Goal: Transaction & Acquisition: Subscribe to service/newsletter

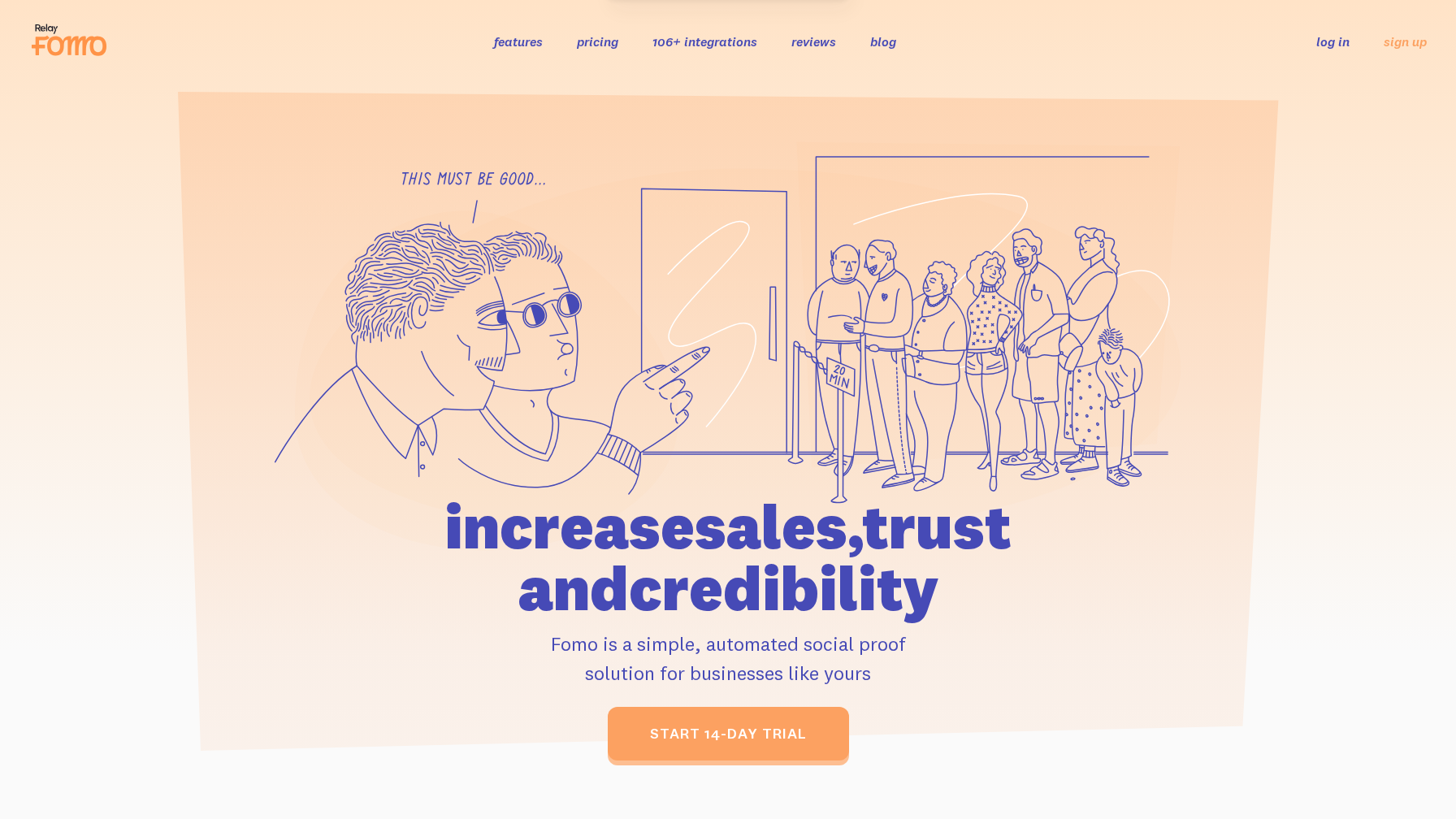
click at [1341, 44] on link "log in" at bounding box center [1333, 40] width 33 height 16
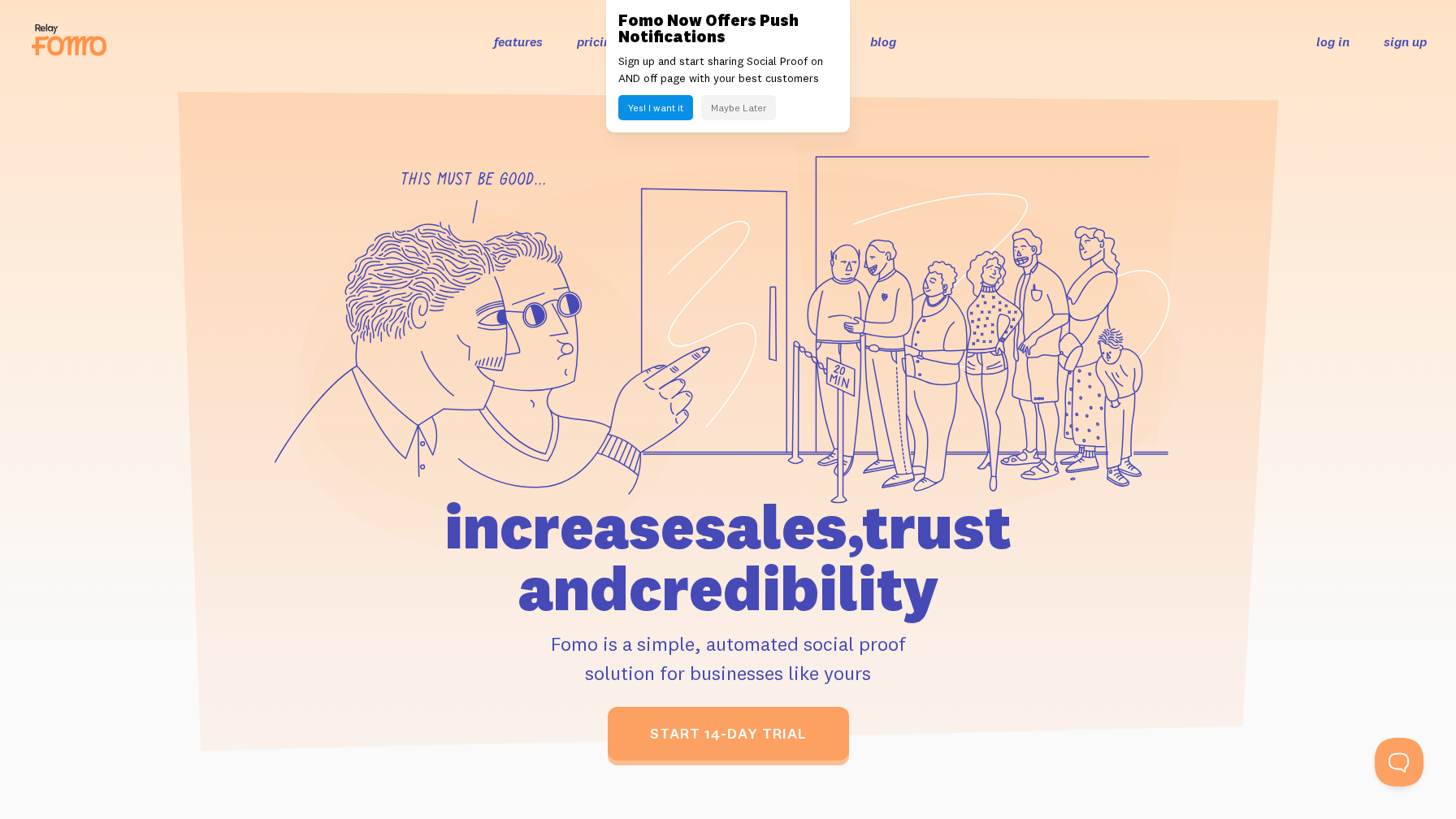
click at [1400, 39] on link "sign up" at bounding box center [1405, 41] width 43 height 17
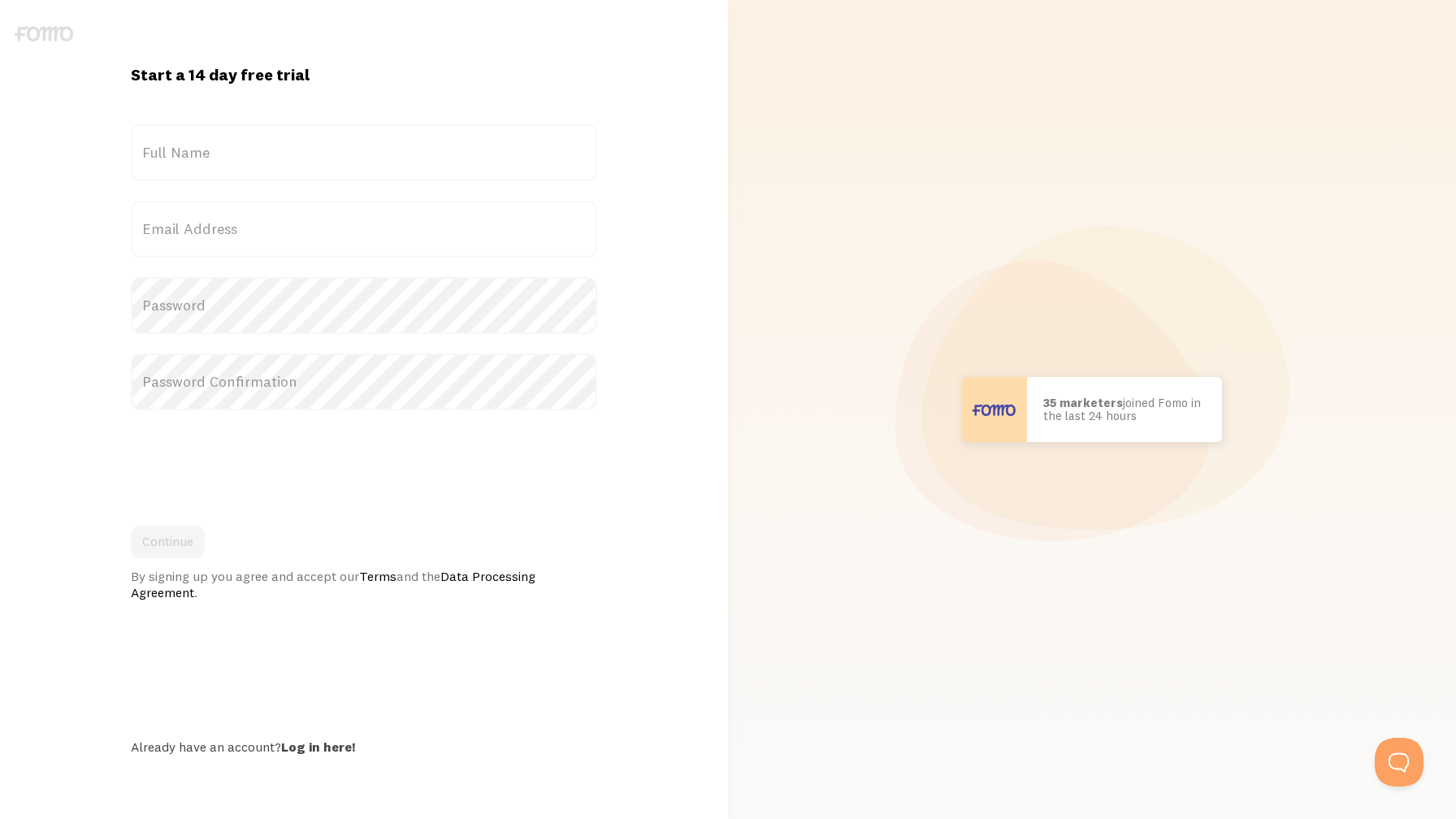
click at [358, 177] on label "Full Name" at bounding box center [364, 153] width 465 height 56
click at [358, 177] on input "Full Name" at bounding box center [364, 153] width 465 height 56
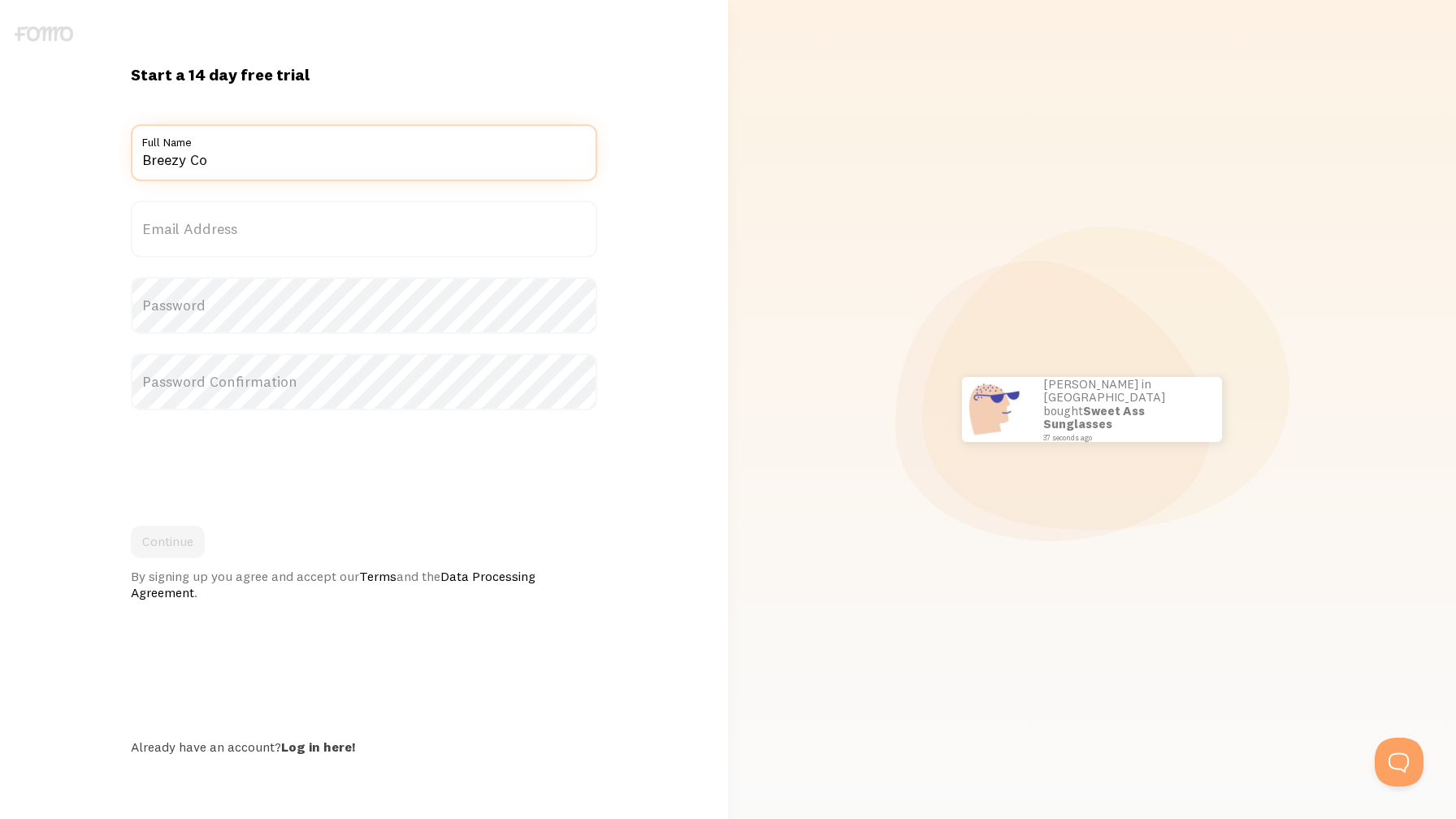
type input "Breezy Co"
click at [152, 240] on label "Email Address" at bounding box center [364, 229] width 465 height 56
click at [152, 240] on input "Email Address" at bounding box center [364, 229] width 465 height 56
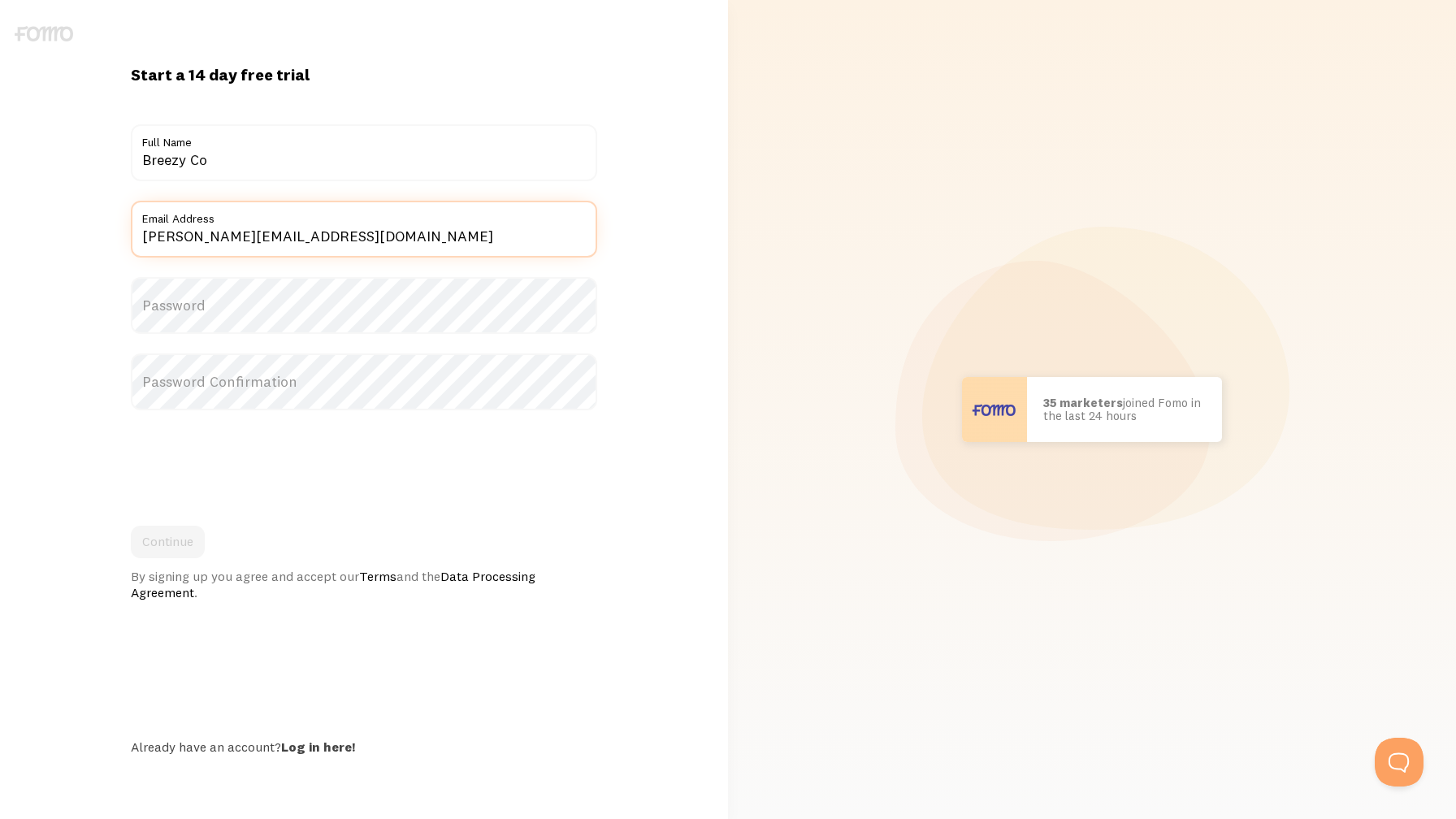
type input "[PERSON_NAME][EMAIL_ADDRESS][DOMAIN_NAME]"
click at [166, 318] on label "Password" at bounding box center [364, 305] width 465 height 56
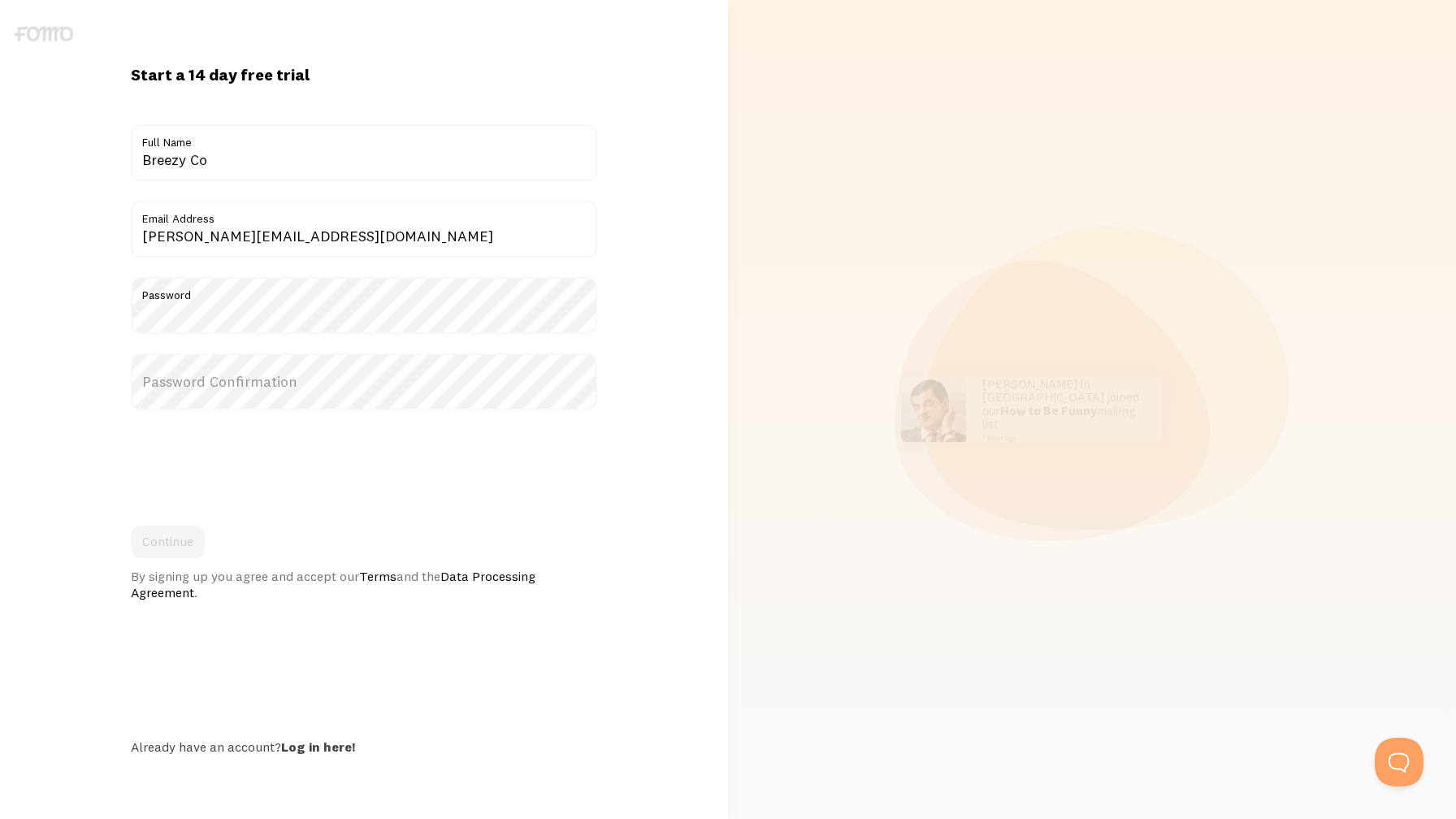
click at [169, 379] on label "Password Confirmation" at bounding box center [364, 381] width 465 height 56
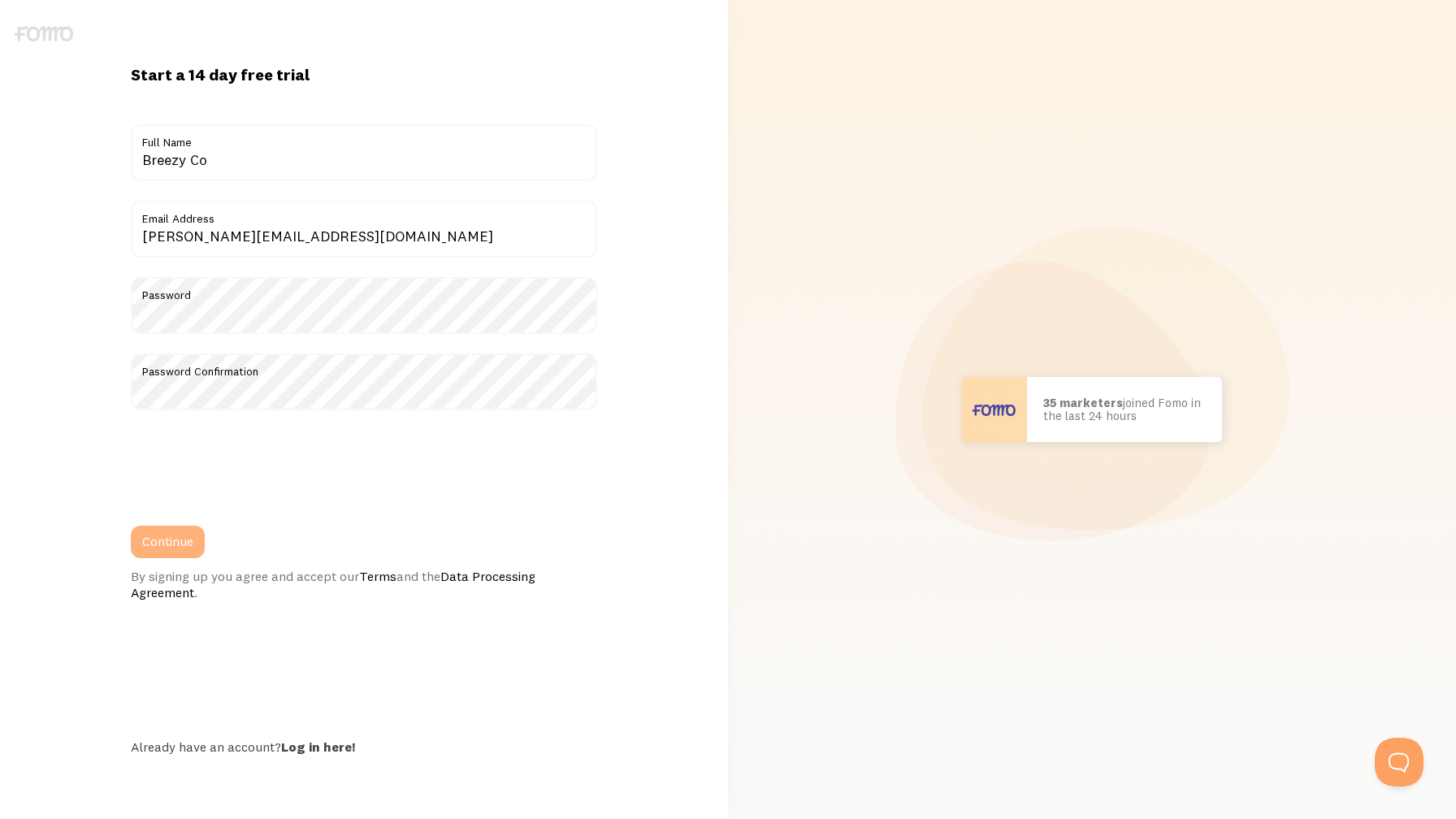
click at [163, 547] on button "Continue" at bounding box center [168, 541] width 74 height 33
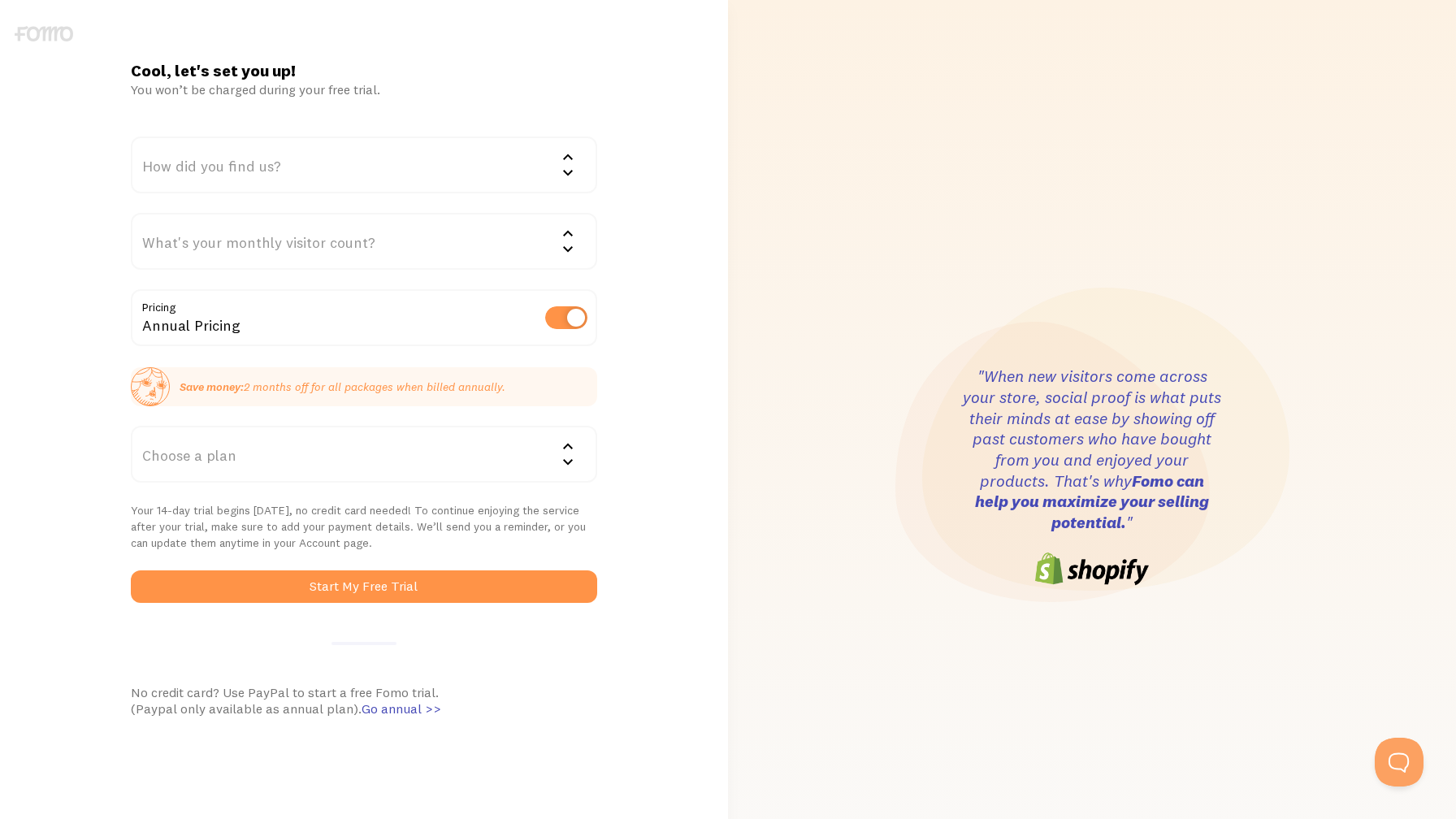
click at [350, 186] on div "How did you find us?" at bounding box center [364, 165] width 465 height 56
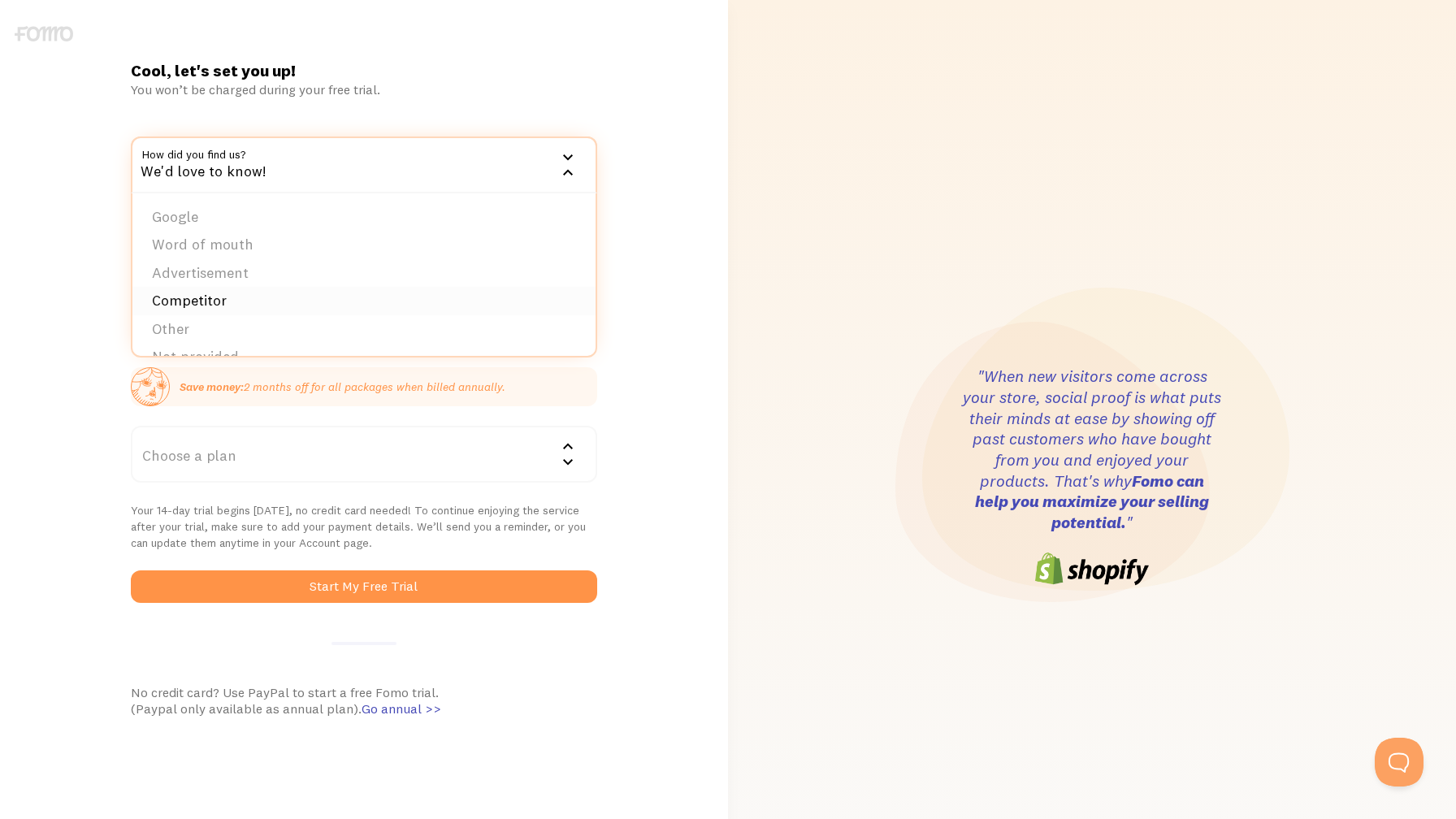
scroll to position [25, 0]
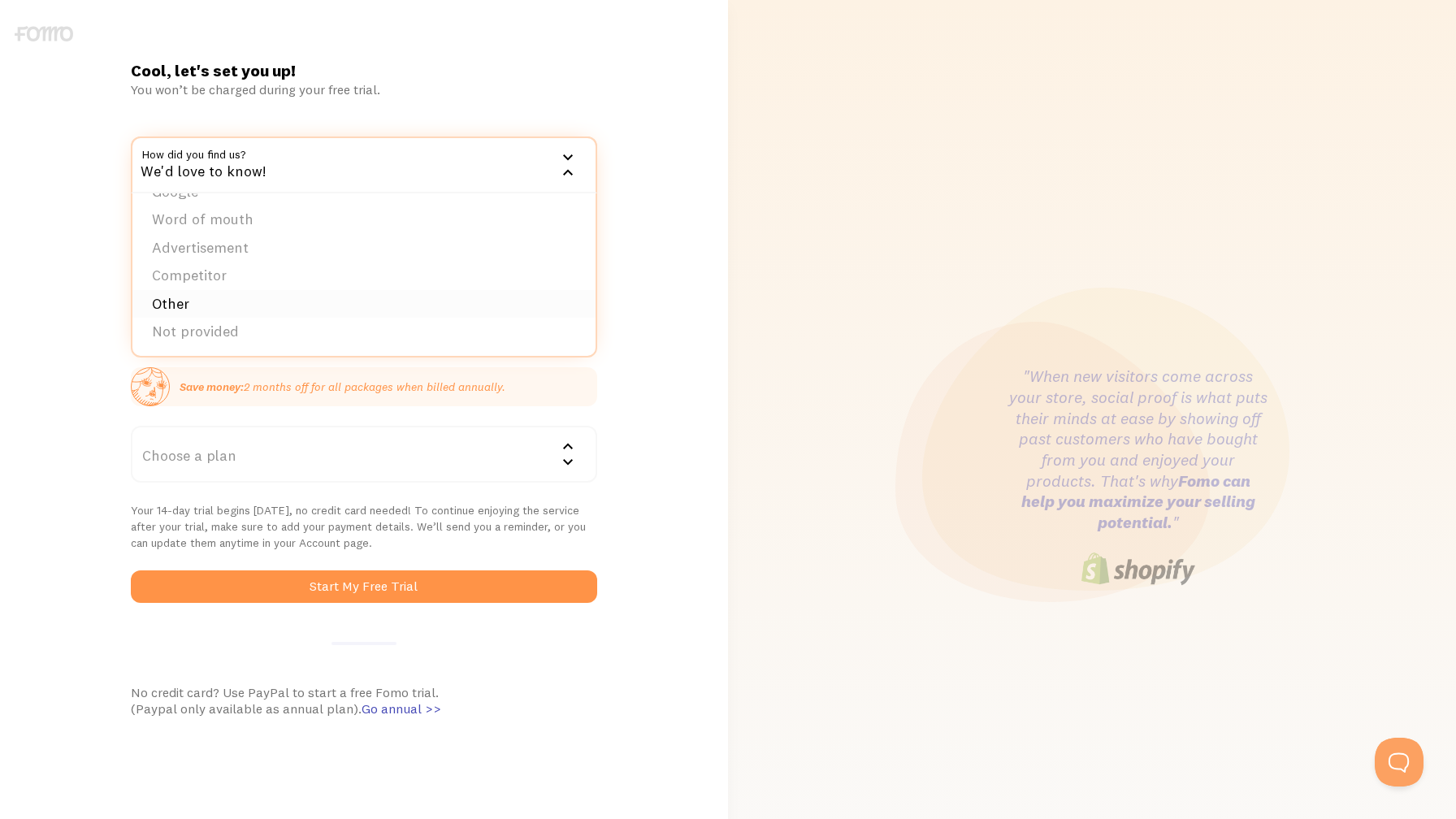
click at [218, 300] on li "Other" at bounding box center [364, 304] width 462 height 28
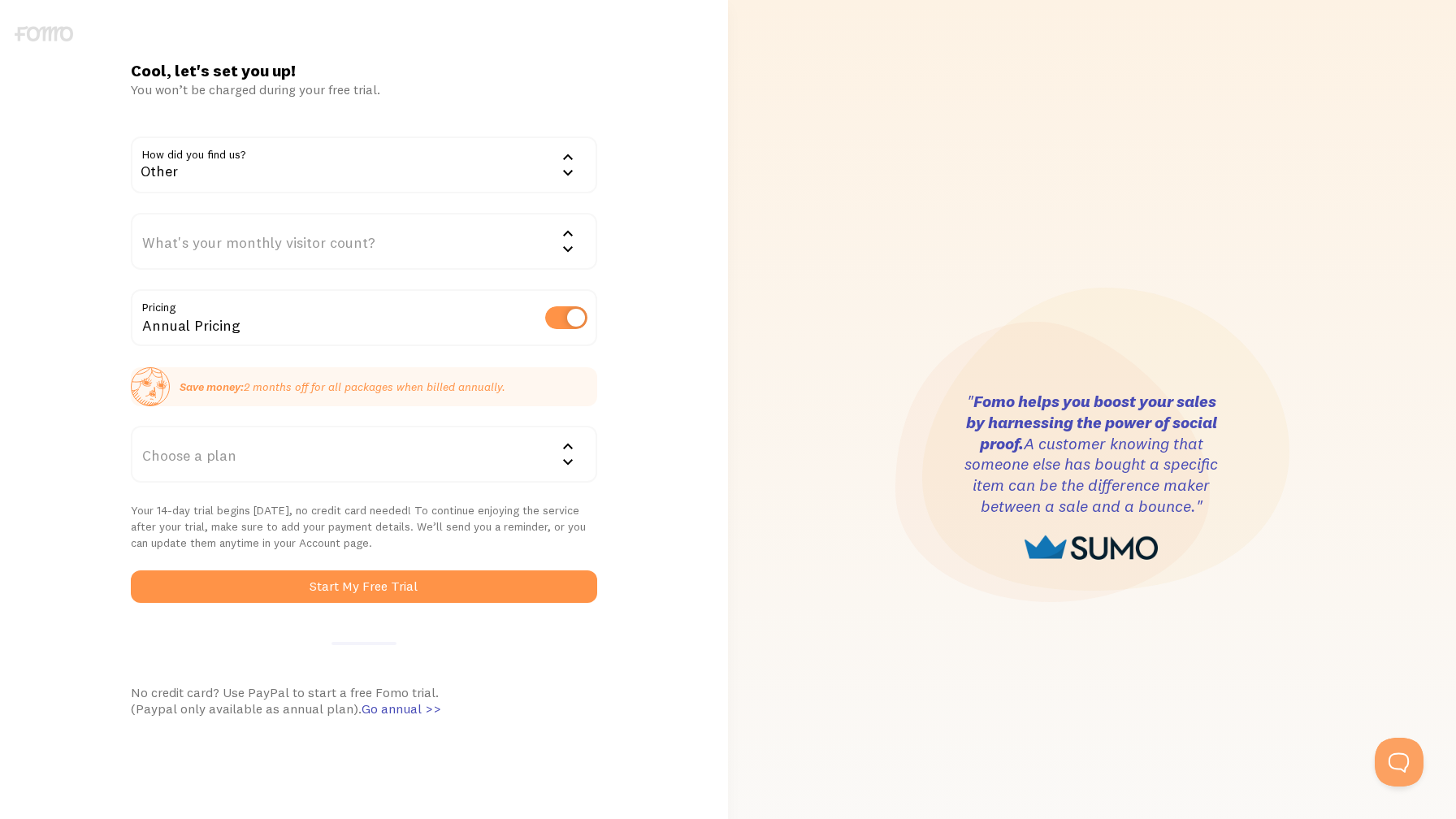
click at [204, 249] on div "What's your monthly visitor count?" at bounding box center [364, 241] width 465 height 56
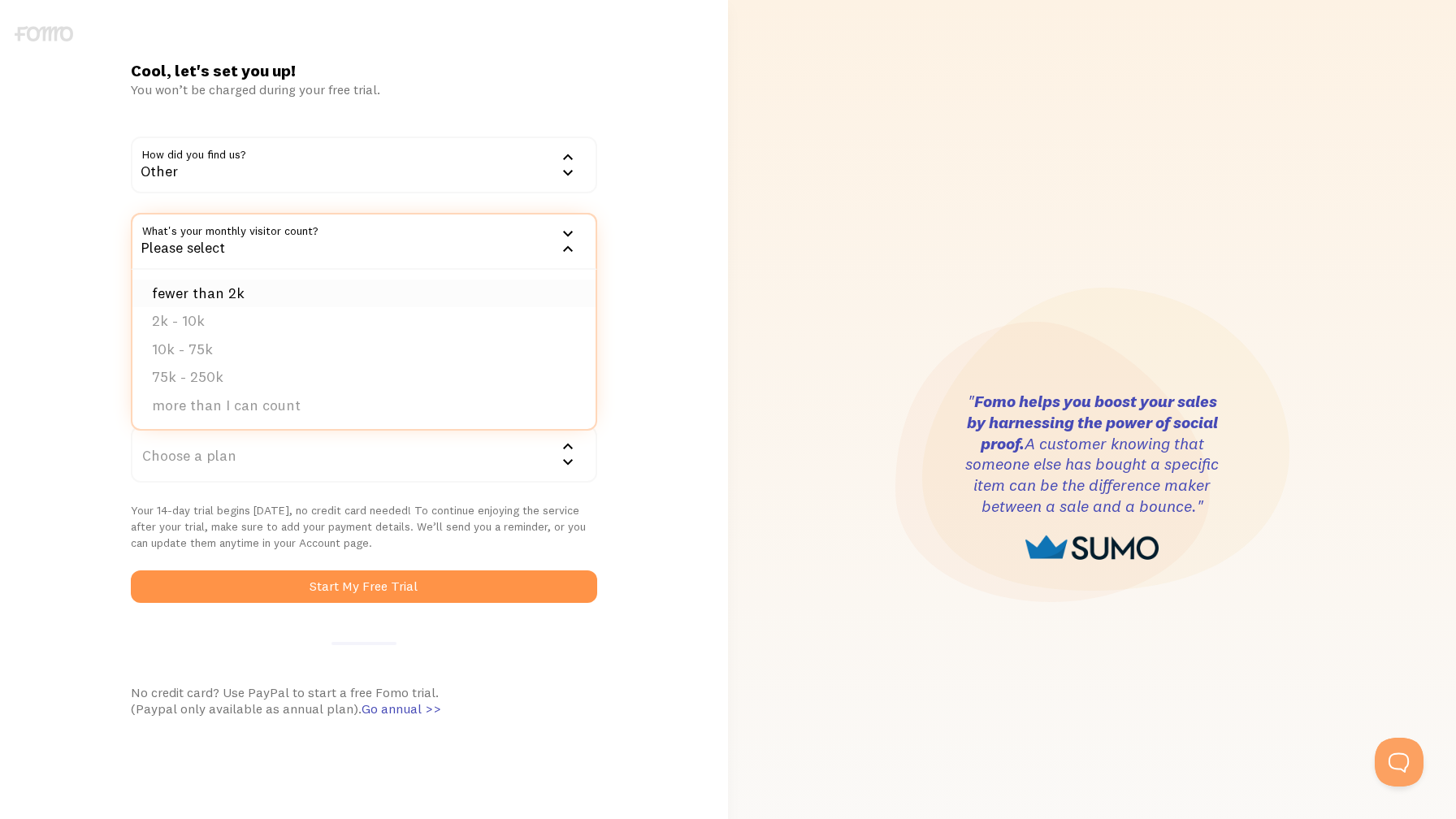
click at [204, 295] on li "fewer than 2k" at bounding box center [364, 294] width 462 height 28
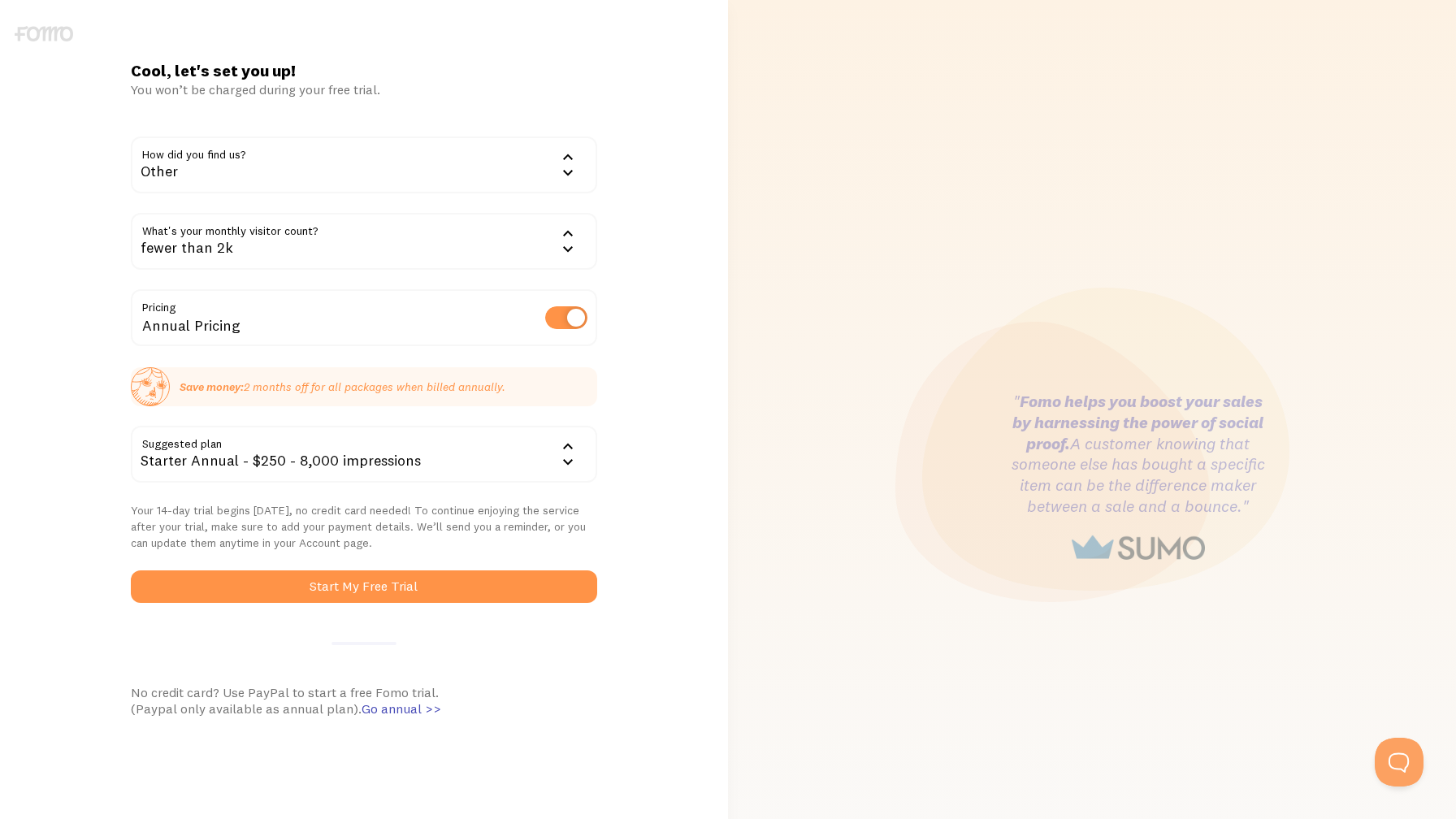
click at [199, 316] on div "Annual Pricing" at bounding box center [364, 318] width 465 height 59
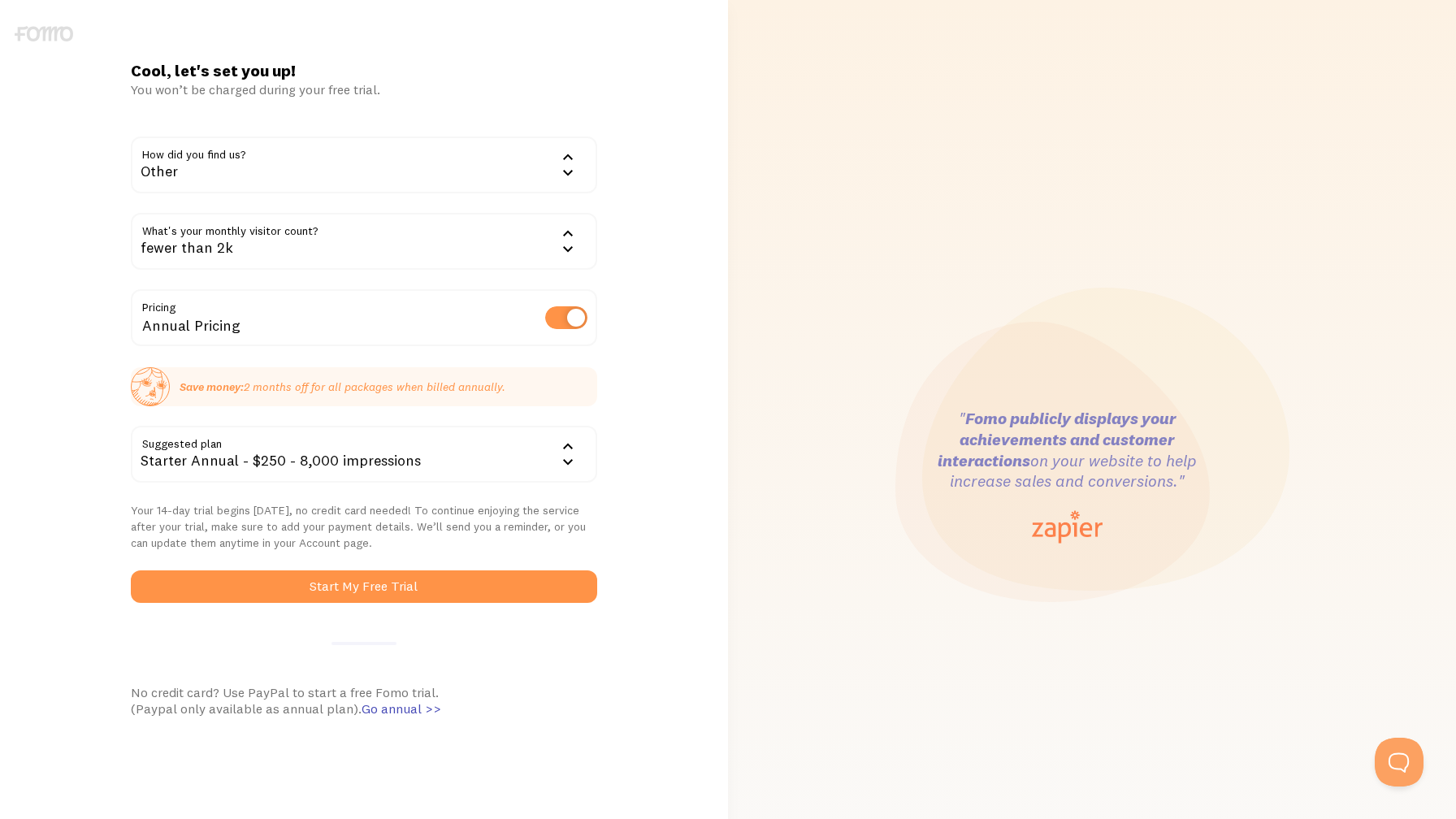
click at [566, 313] on label at bounding box center [566, 317] width 42 height 23
click at [566, 313] on input "checkbox" at bounding box center [566, 317] width 42 height 23
checkbox input "false"
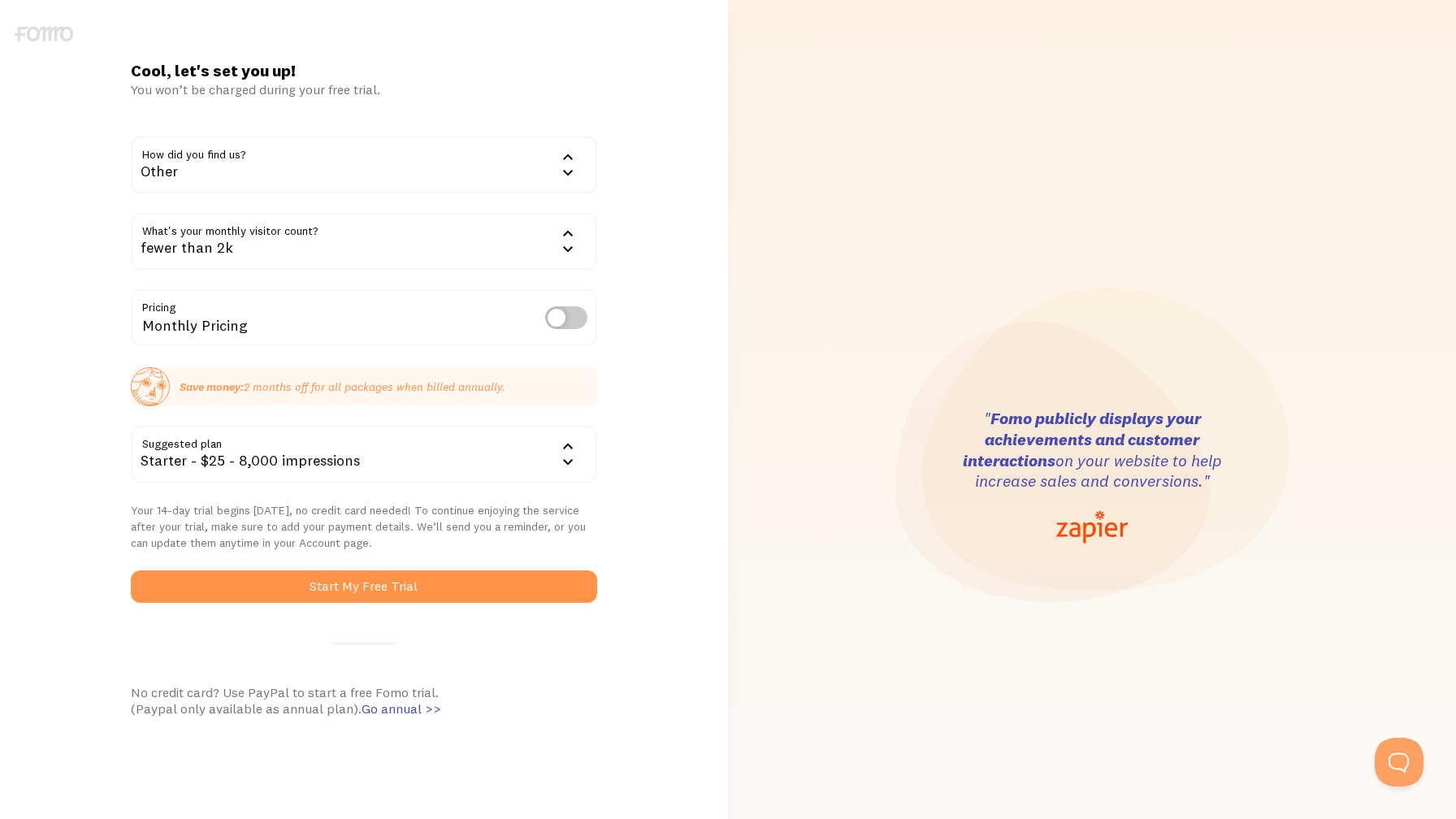
click at [283, 460] on div "Starter - $25 - 8,000 impressions" at bounding box center [364, 454] width 465 height 56
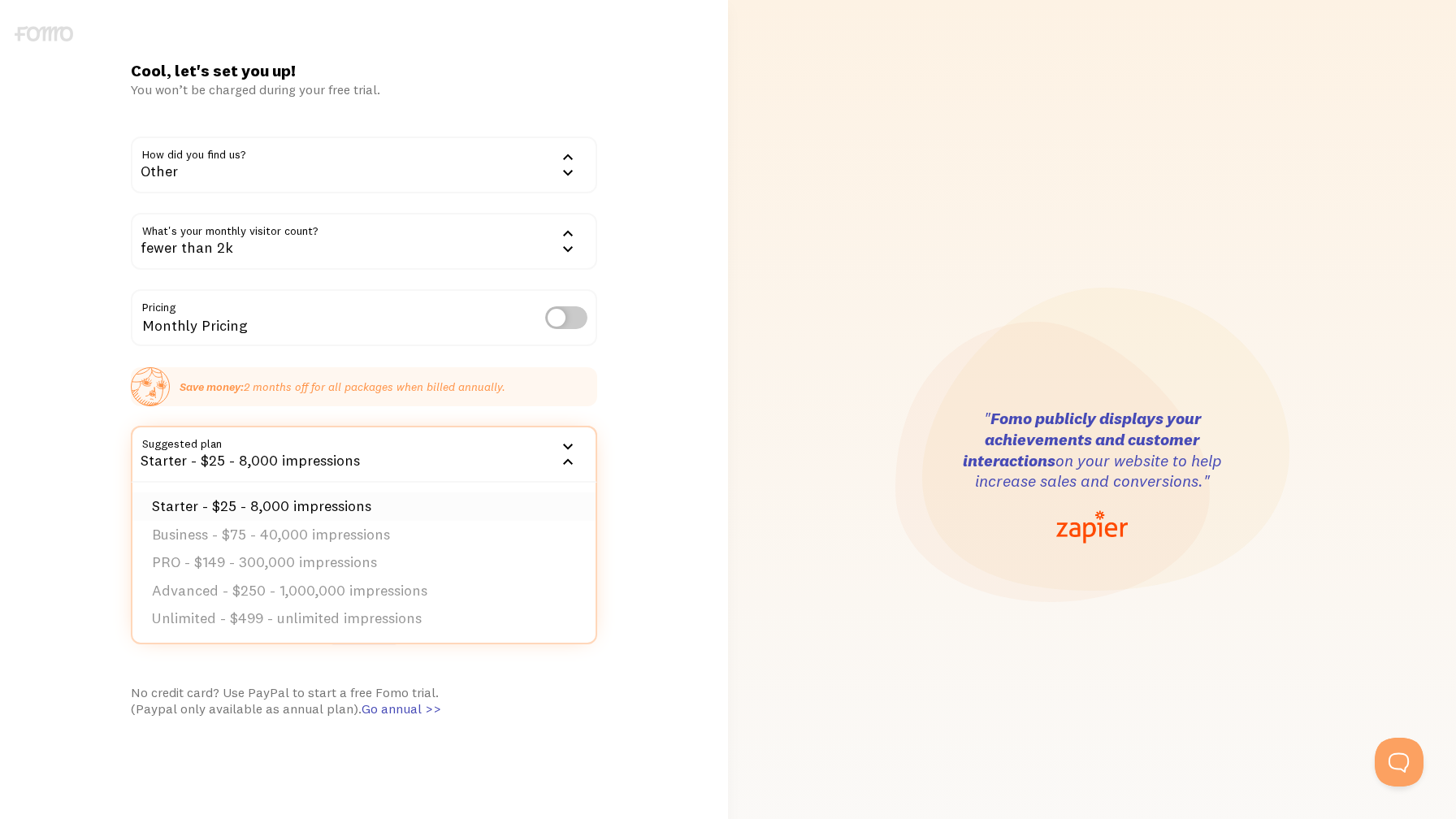
click at [268, 494] on li "Starter - $25 - 8,000 impressions" at bounding box center [364, 506] width 462 height 28
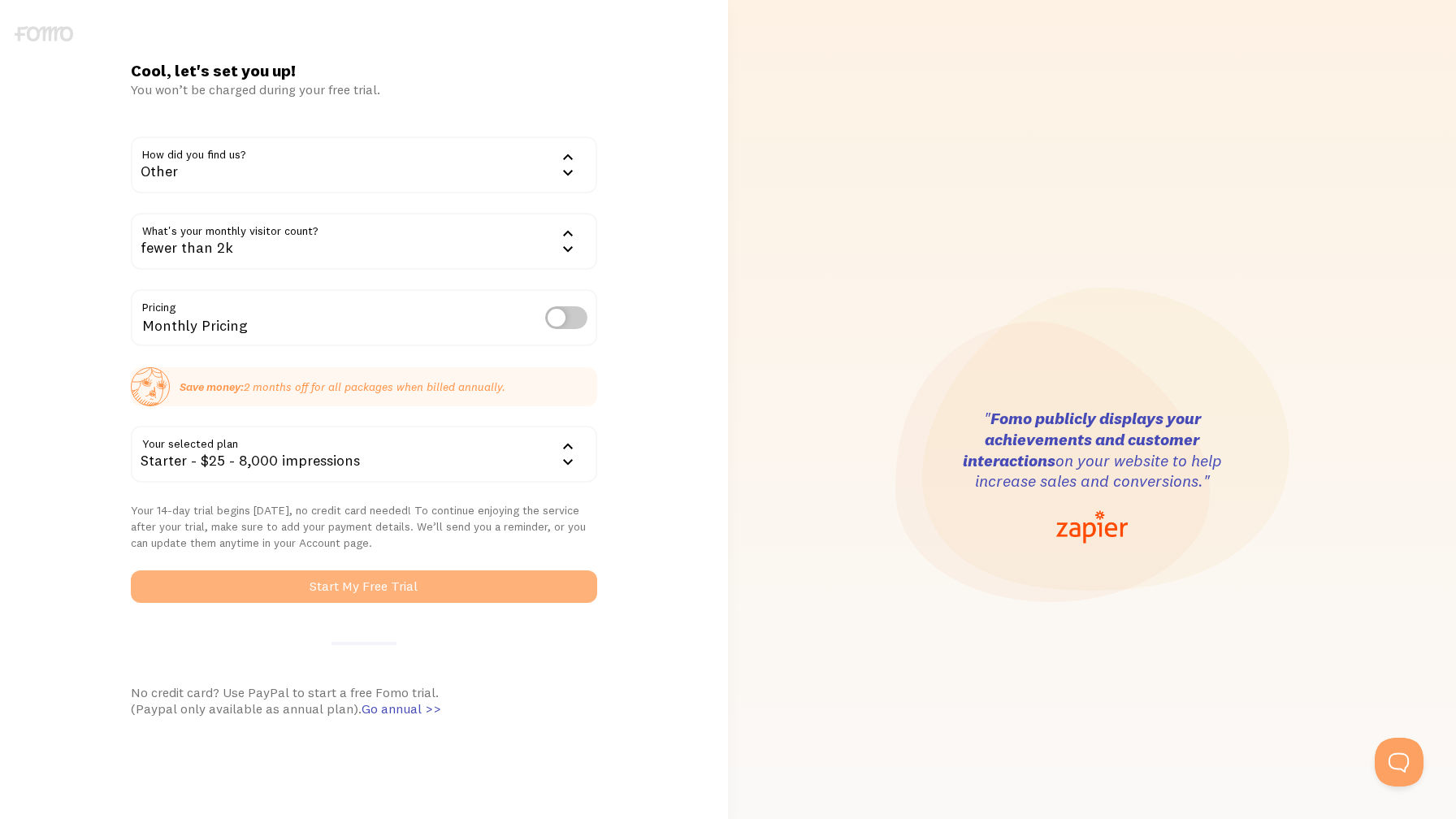
click at [269, 593] on button "Start My Free Trial" at bounding box center [364, 586] width 465 height 33
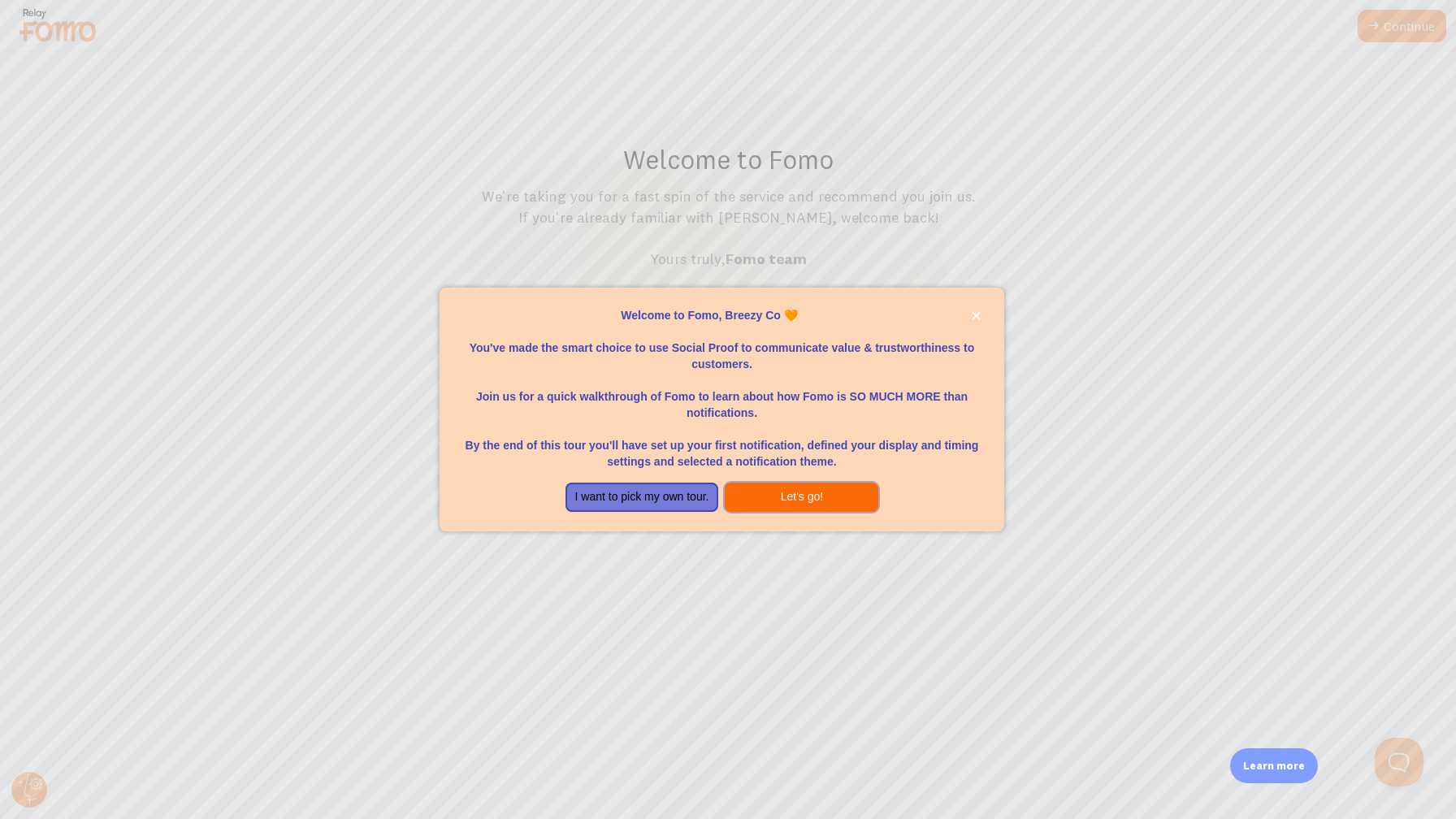
click at [779, 500] on button "Let's go!" at bounding box center [801, 496] width 154 height 29
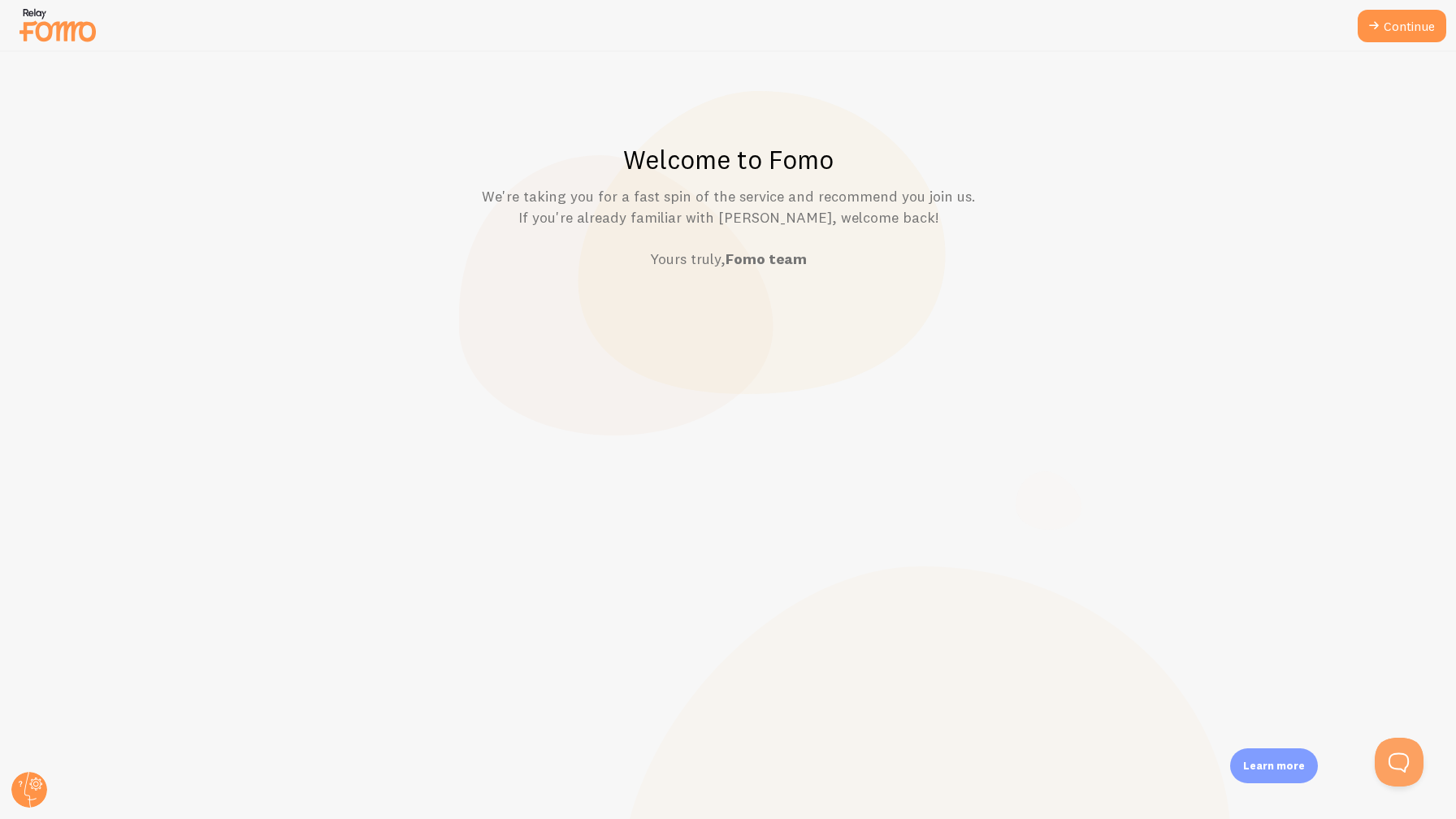
click at [767, 372] on div "Welcome to Fomo We're taking you for a fast spin of the service and recommend y…" at bounding box center [728, 435] width 1455 height 766
click at [1396, 33] on link "Continue" at bounding box center [1402, 25] width 89 height 33
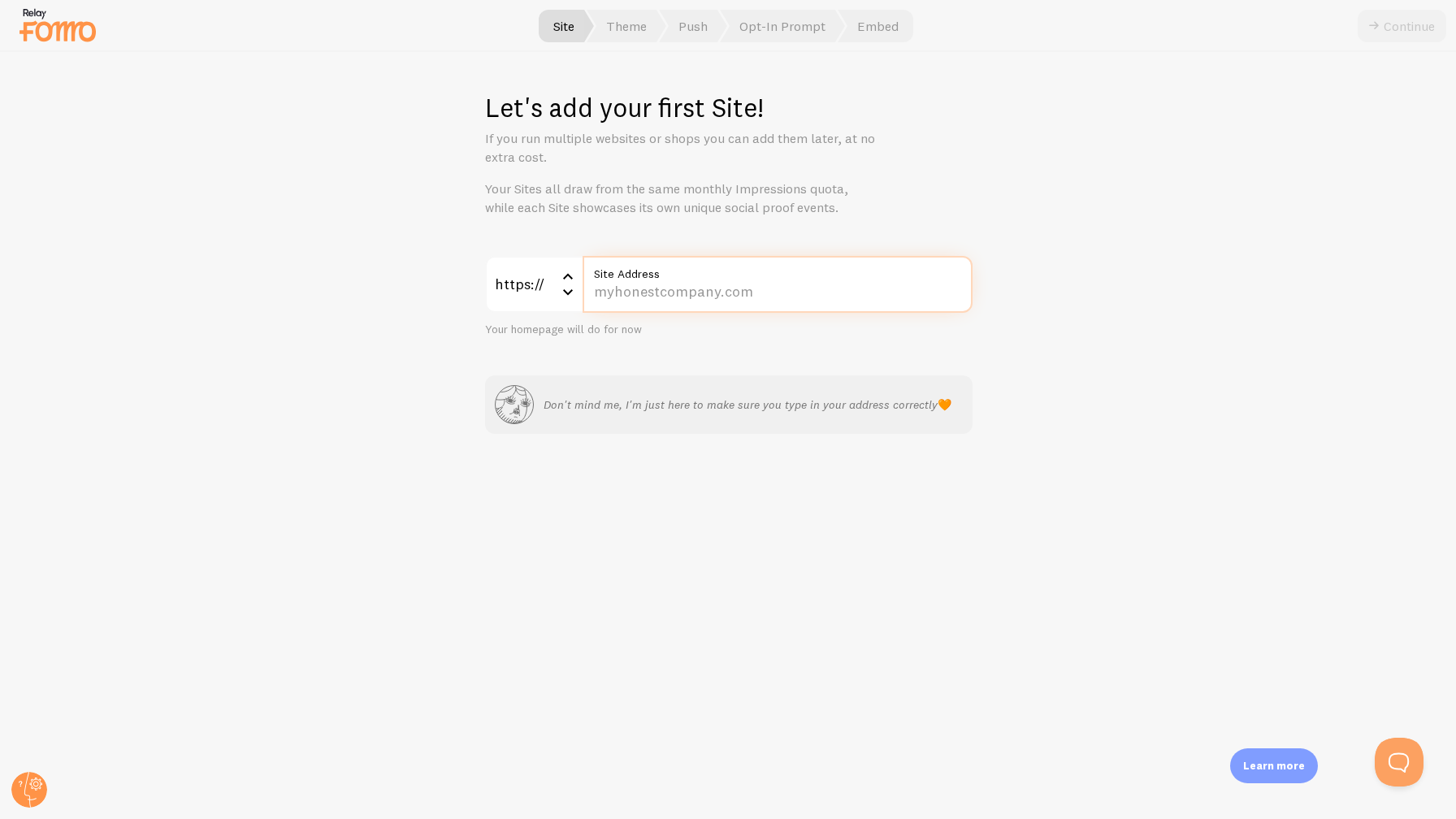
click at [682, 297] on input "Site Address" at bounding box center [778, 284] width 390 height 56
type input "thebreezycompany.co"
click at [1398, 31] on button "Continue" at bounding box center [1402, 25] width 89 height 33
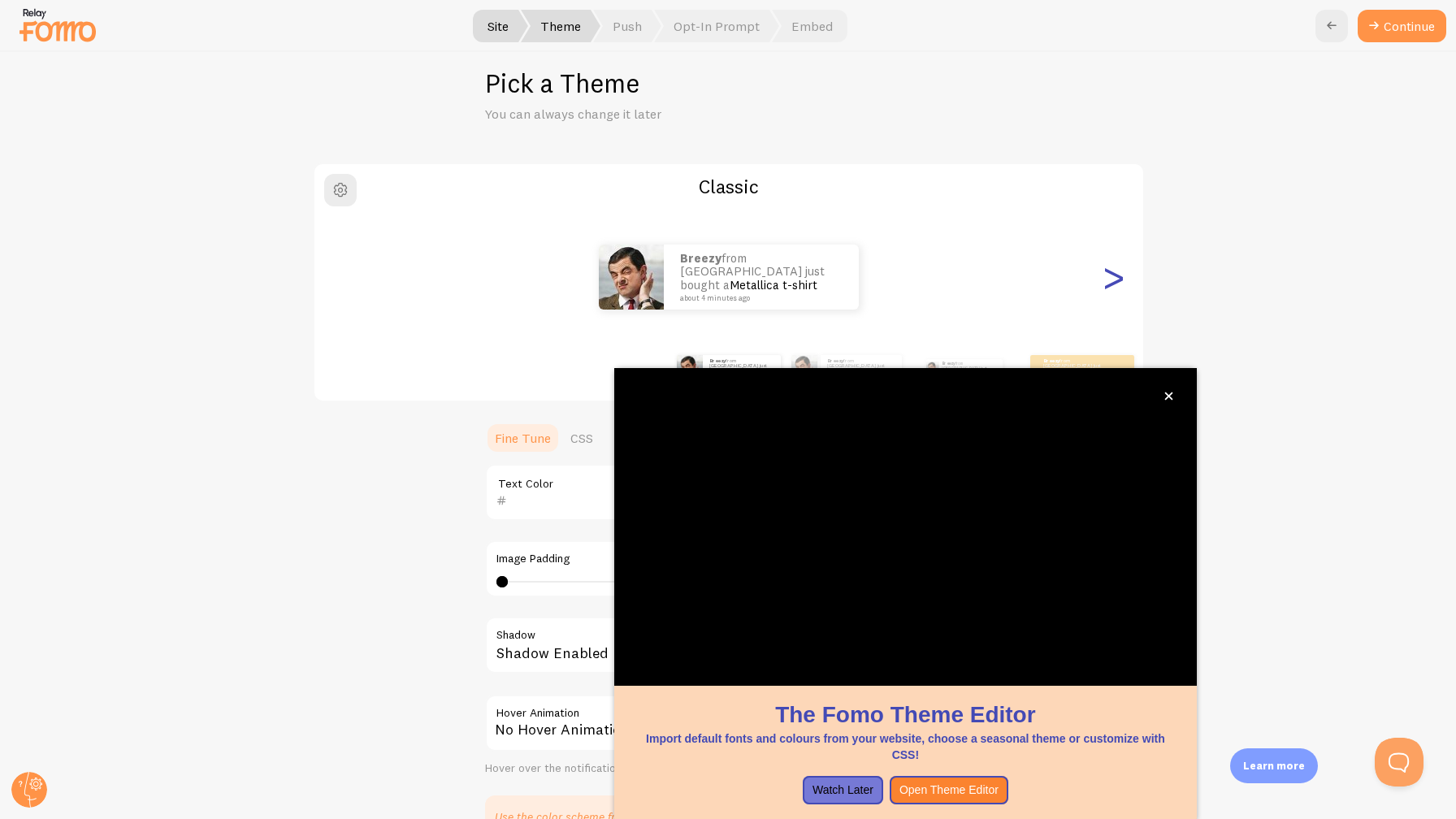
scroll to position [26, 0]
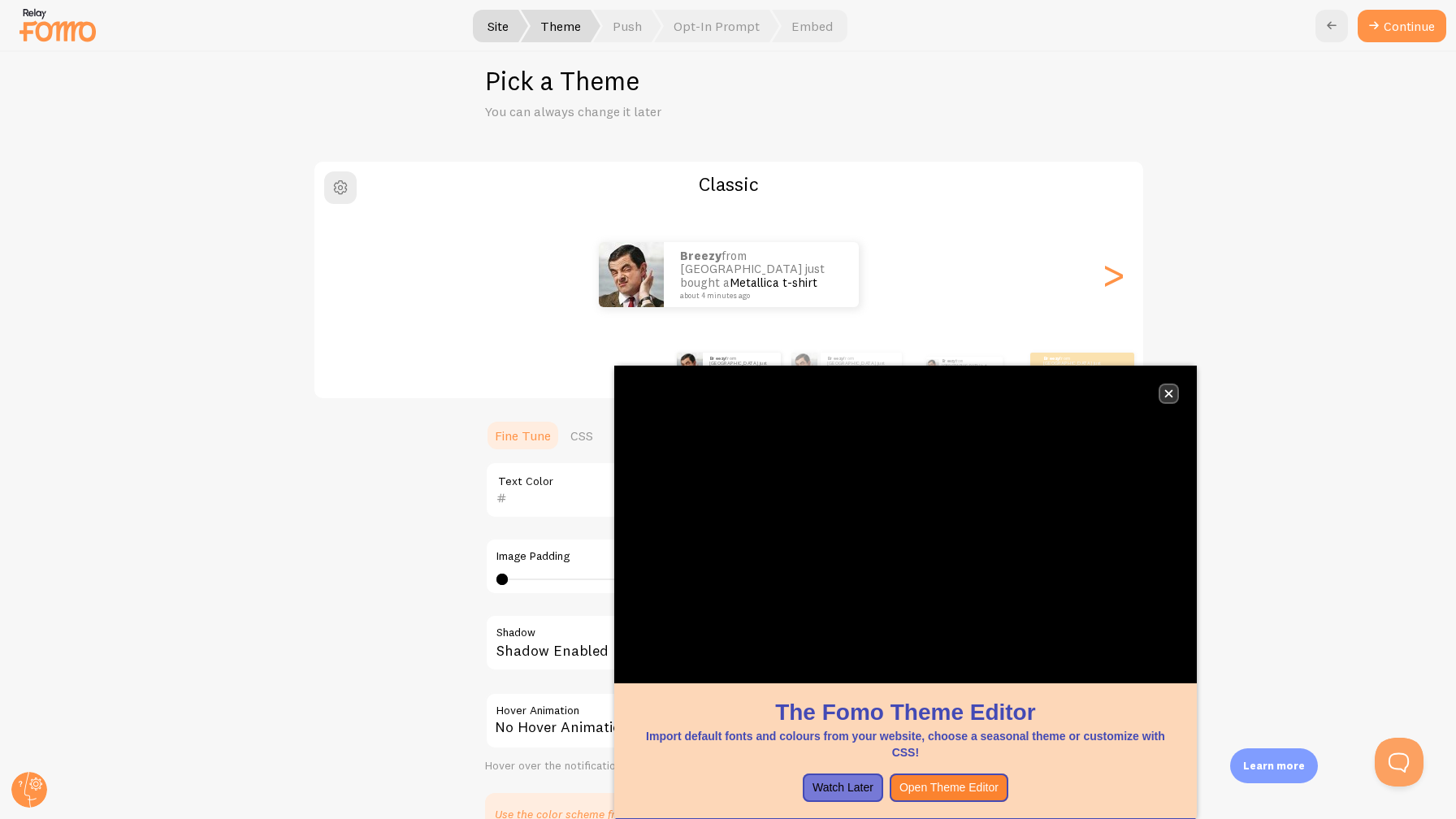
click at [1166, 388] on button "close," at bounding box center [1169, 393] width 17 height 17
click at [1173, 391] on button "close," at bounding box center [1169, 393] width 17 height 17
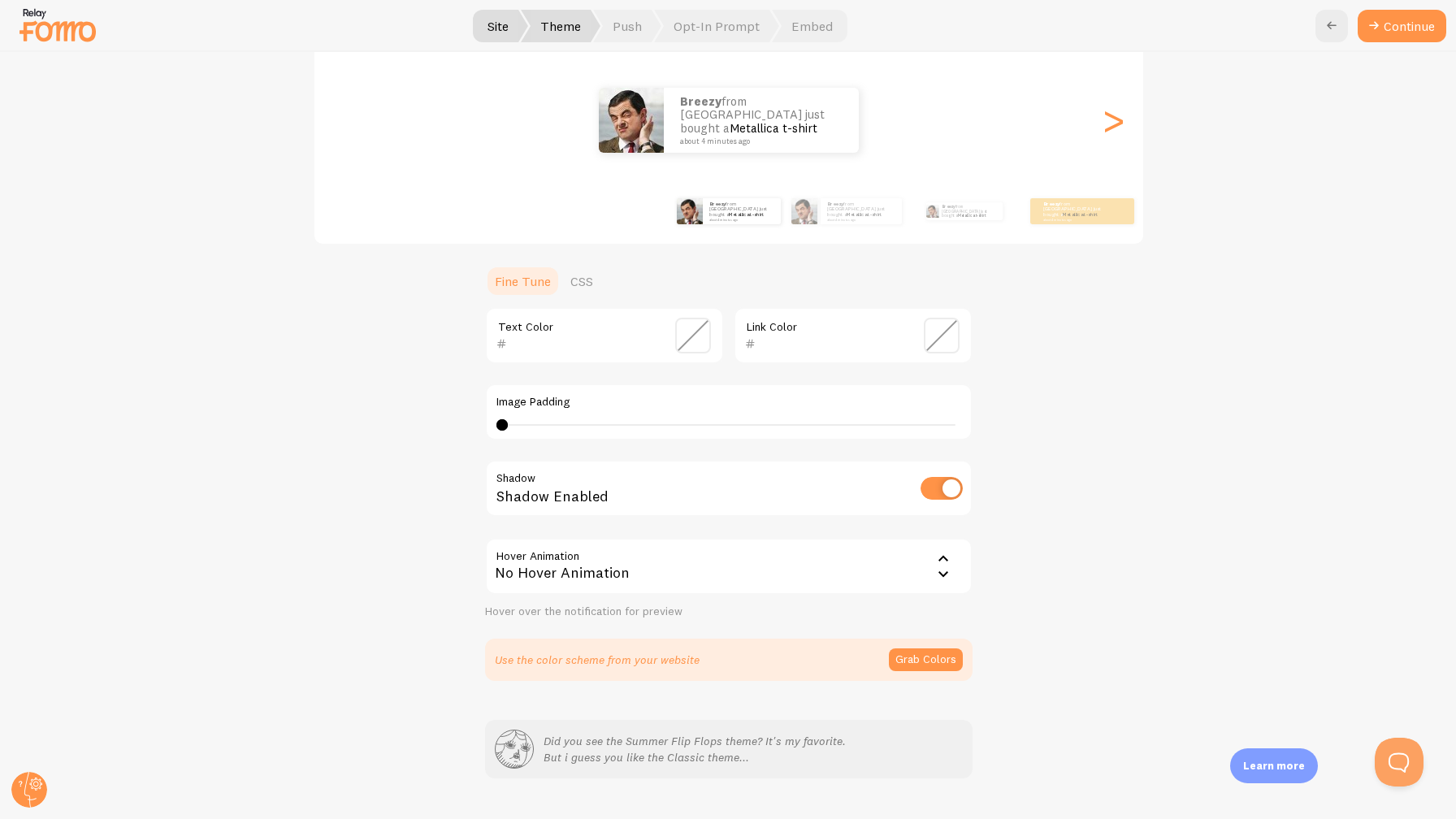
scroll to position [218, 0]
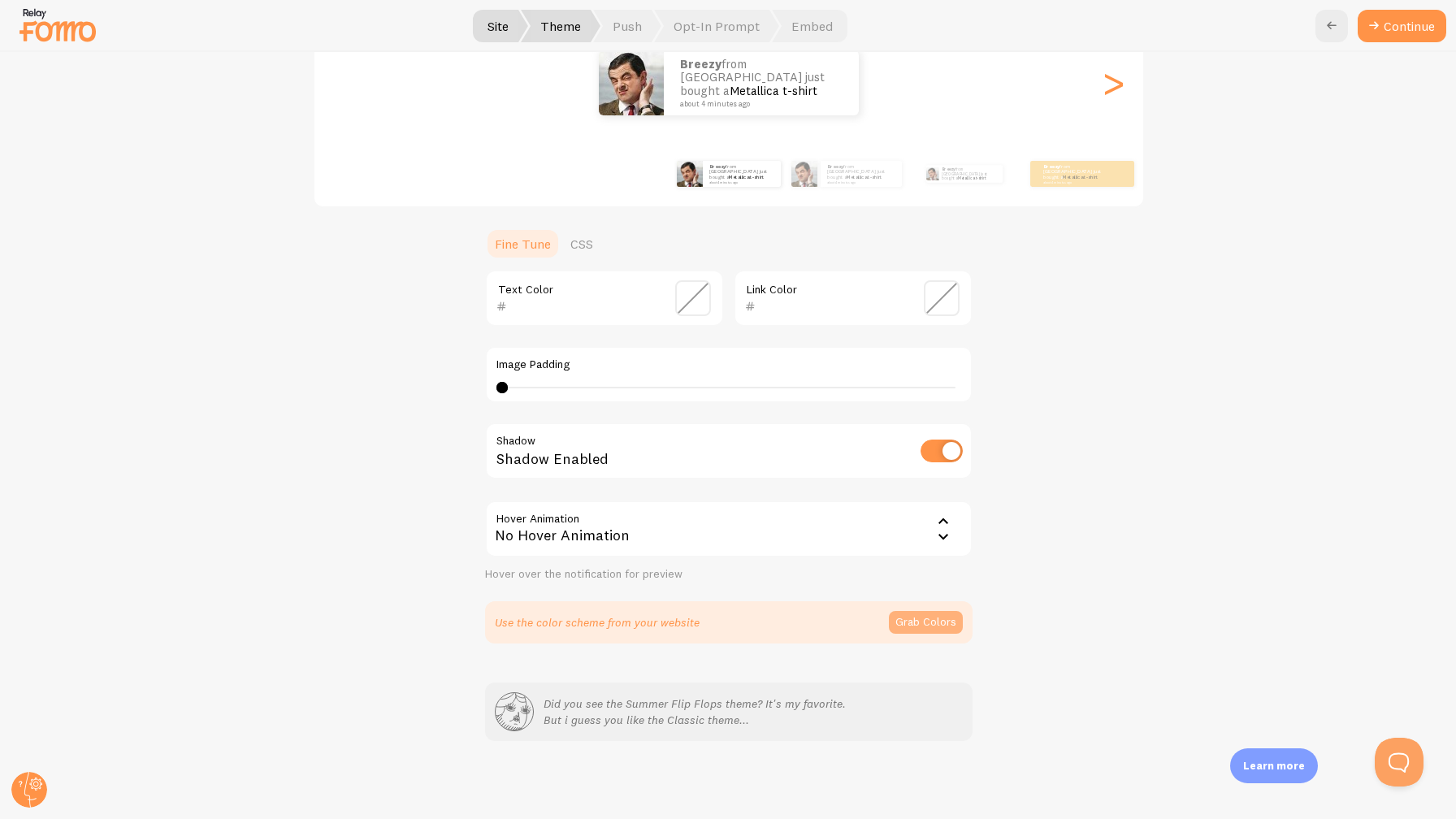
click at [926, 616] on button "Grab Colors" at bounding box center [926, 622] width 74 height 23
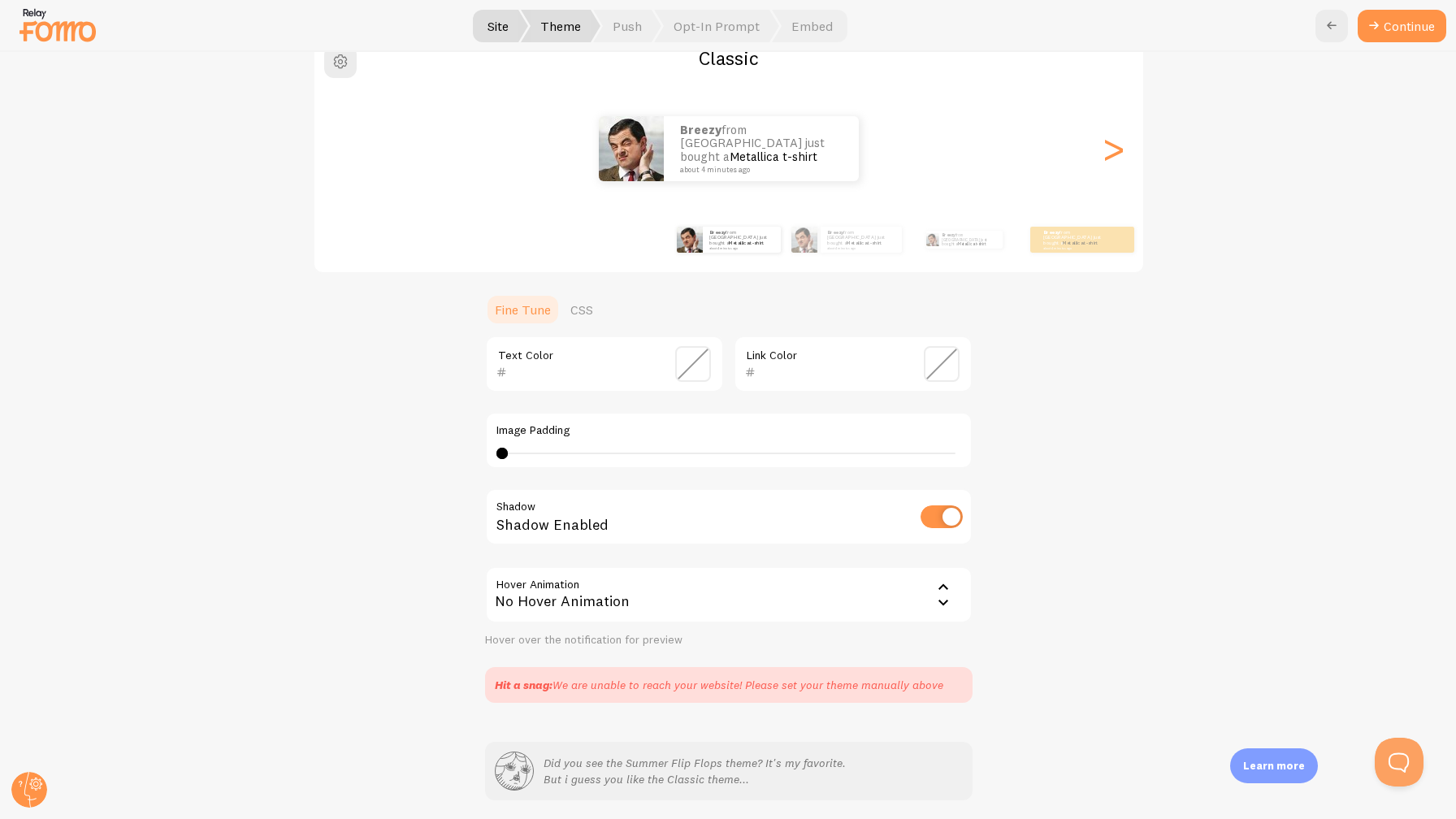
scroll to position [0, 0]
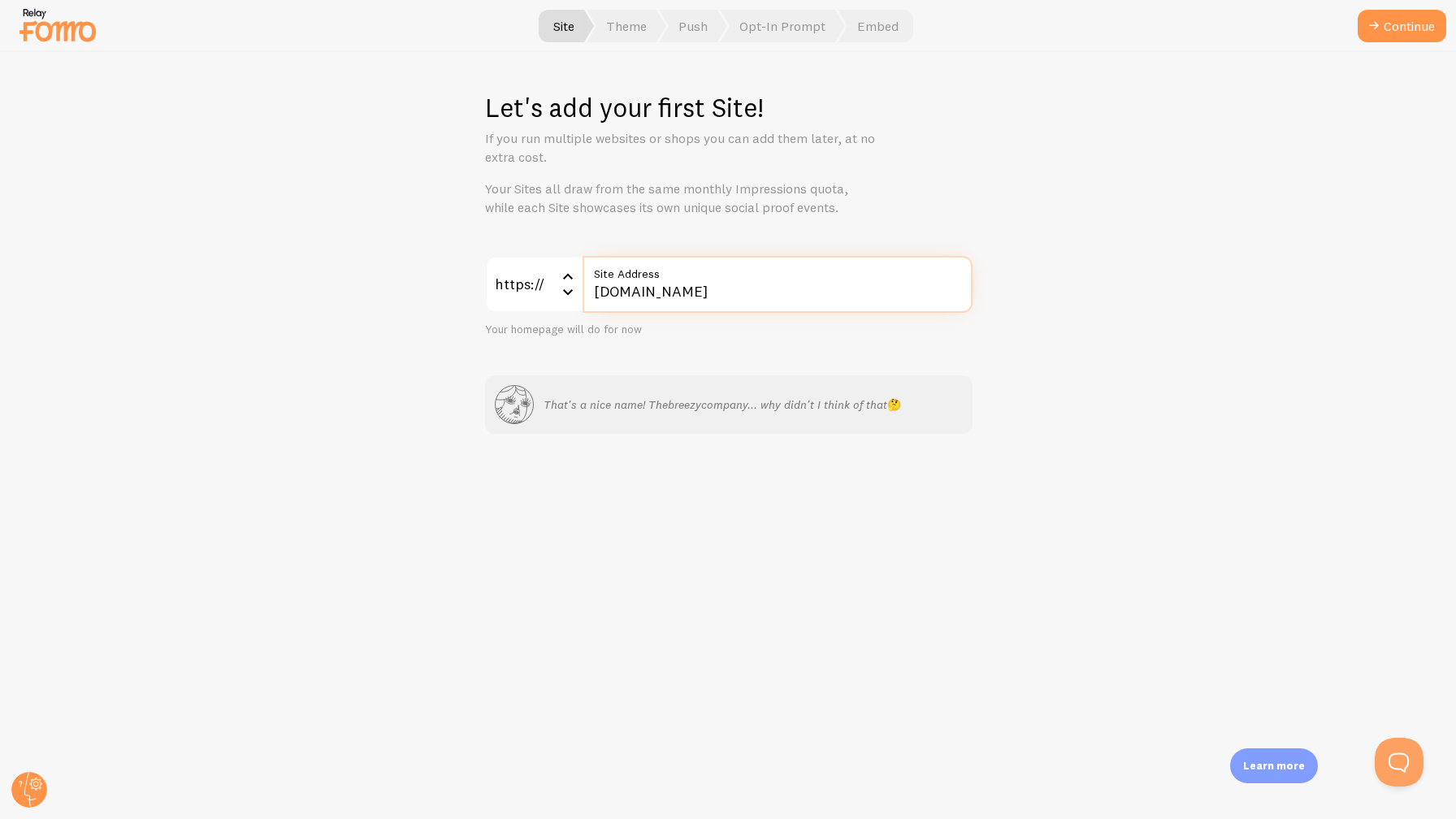
click at [622, 287] on input "thebreezycompany.co" at bounding box center [778, 284] width 390 height 56
click at [1070, 208] on div "Let's add your first Site! If you run multiple websites or shops you can add th…" at bounding box center [728, 435] width 1455 height 766
click at [1385, 41] on button "Continue" at bounding box center [1402, 25] width 89 height 33
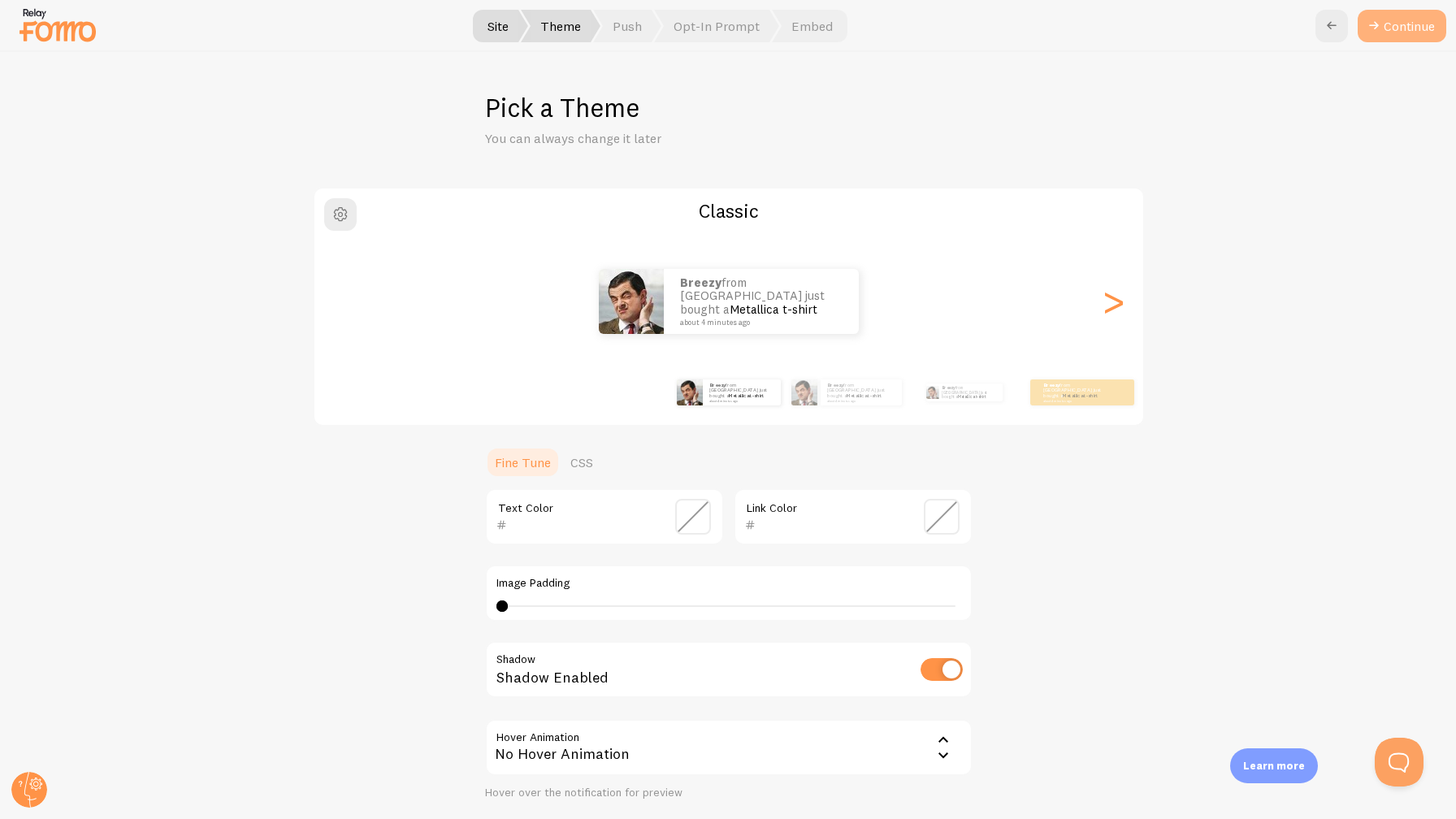
click at [1385, 30] on button "Continue" at bounding box center [1402, 25] width 89 height 33
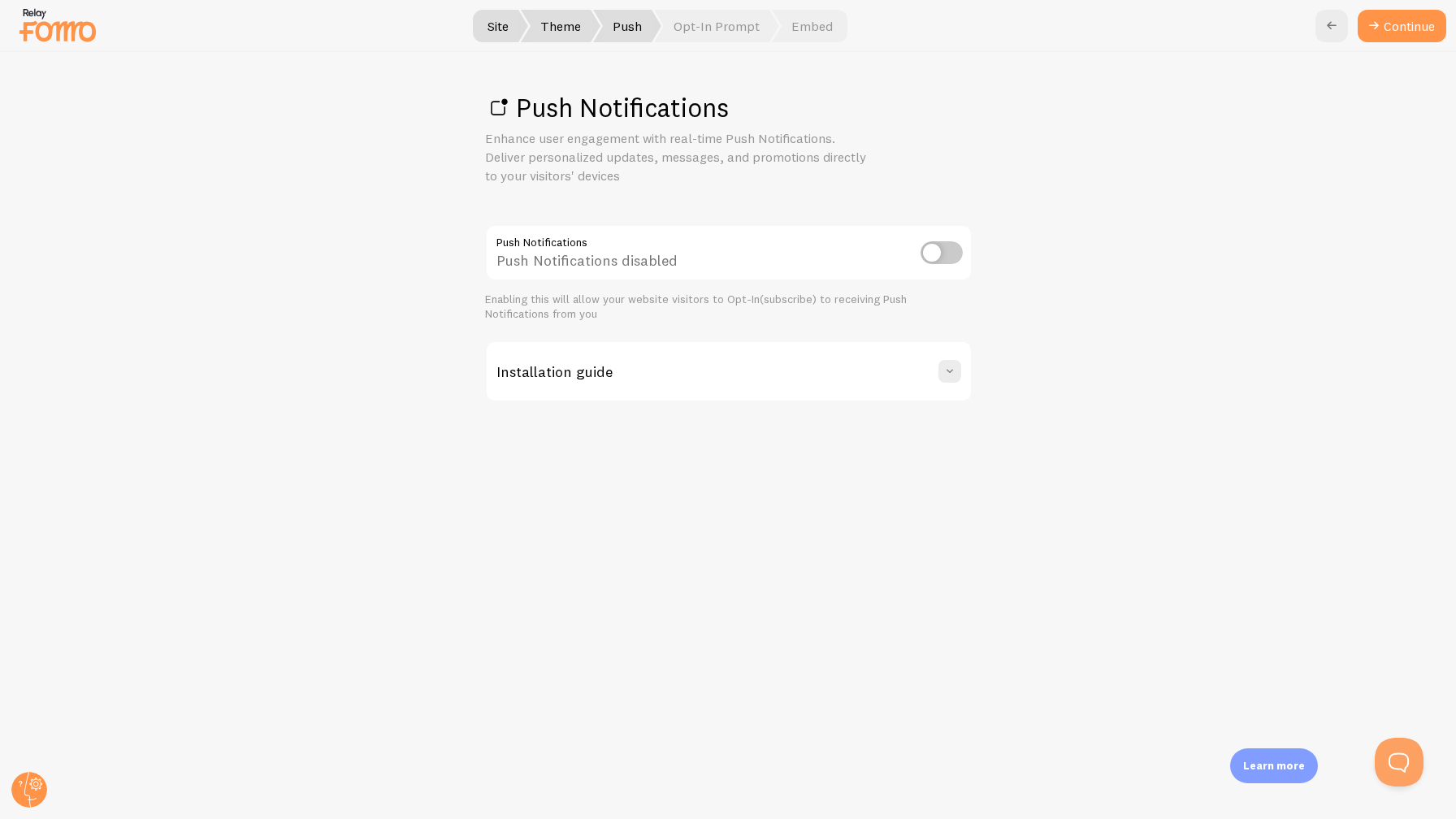
drag, startPoint x: 1385, startPoint y: 30, endPoint x: 1179, endPoint y: 250, distance: 301.4
click at [942, 366] on span at bounding box center [949, 371] width 16 height 16
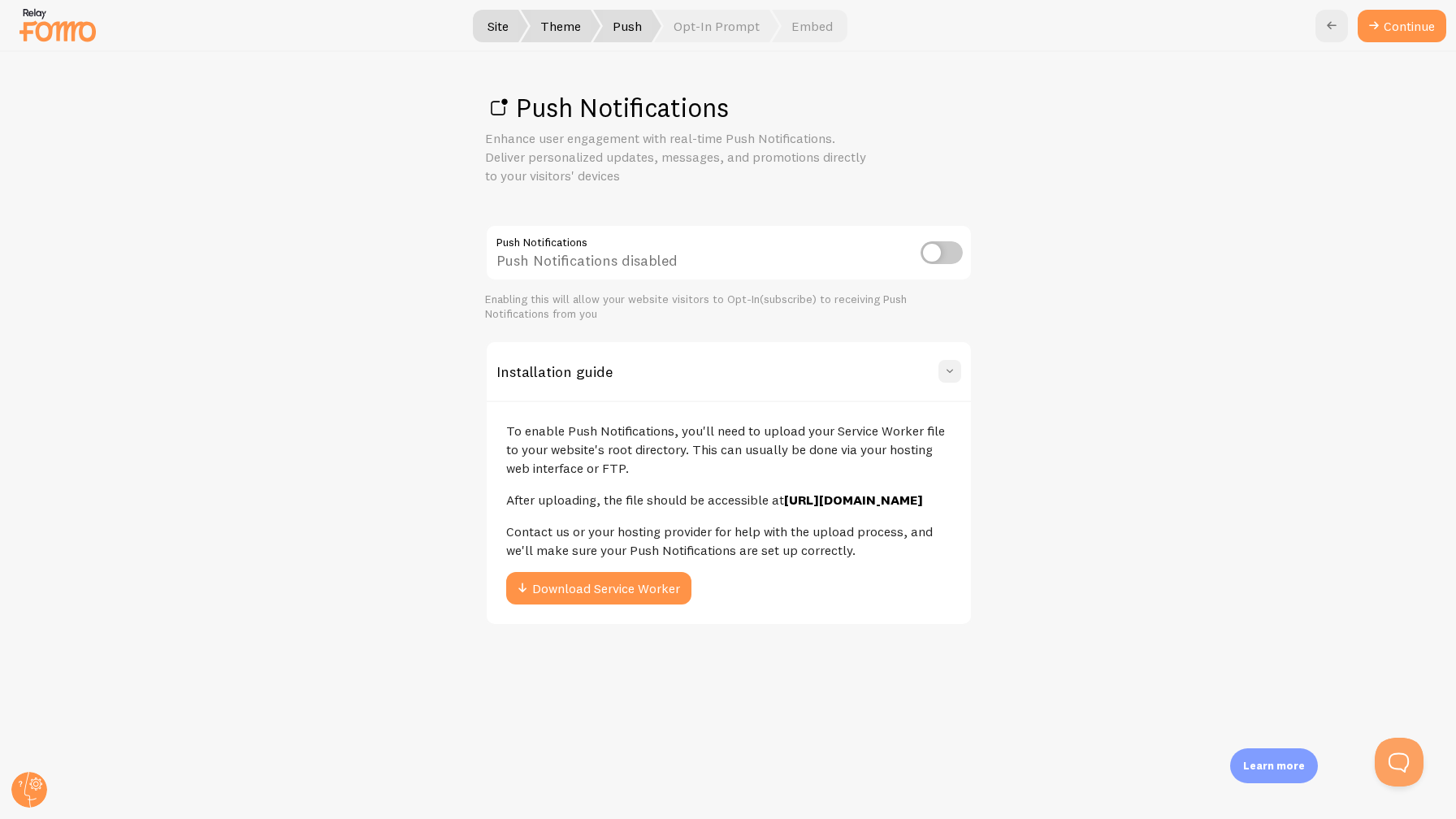
click at [943, 366] on span at bounding box center [949, 371] width 16 height 16
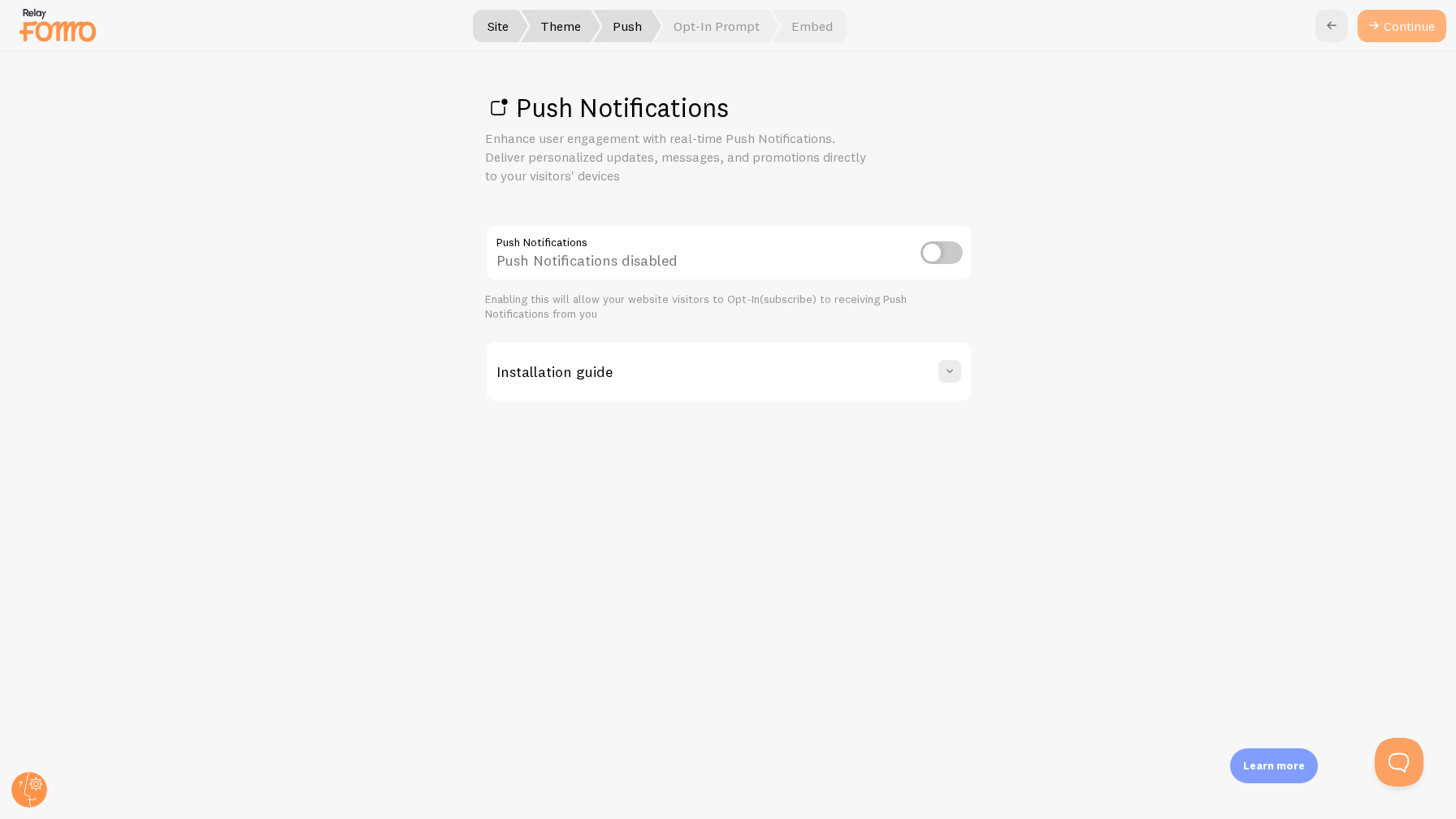
click at [1384, 26] on link "Continue" at bounding box center [1402, 25] width 89 height 33
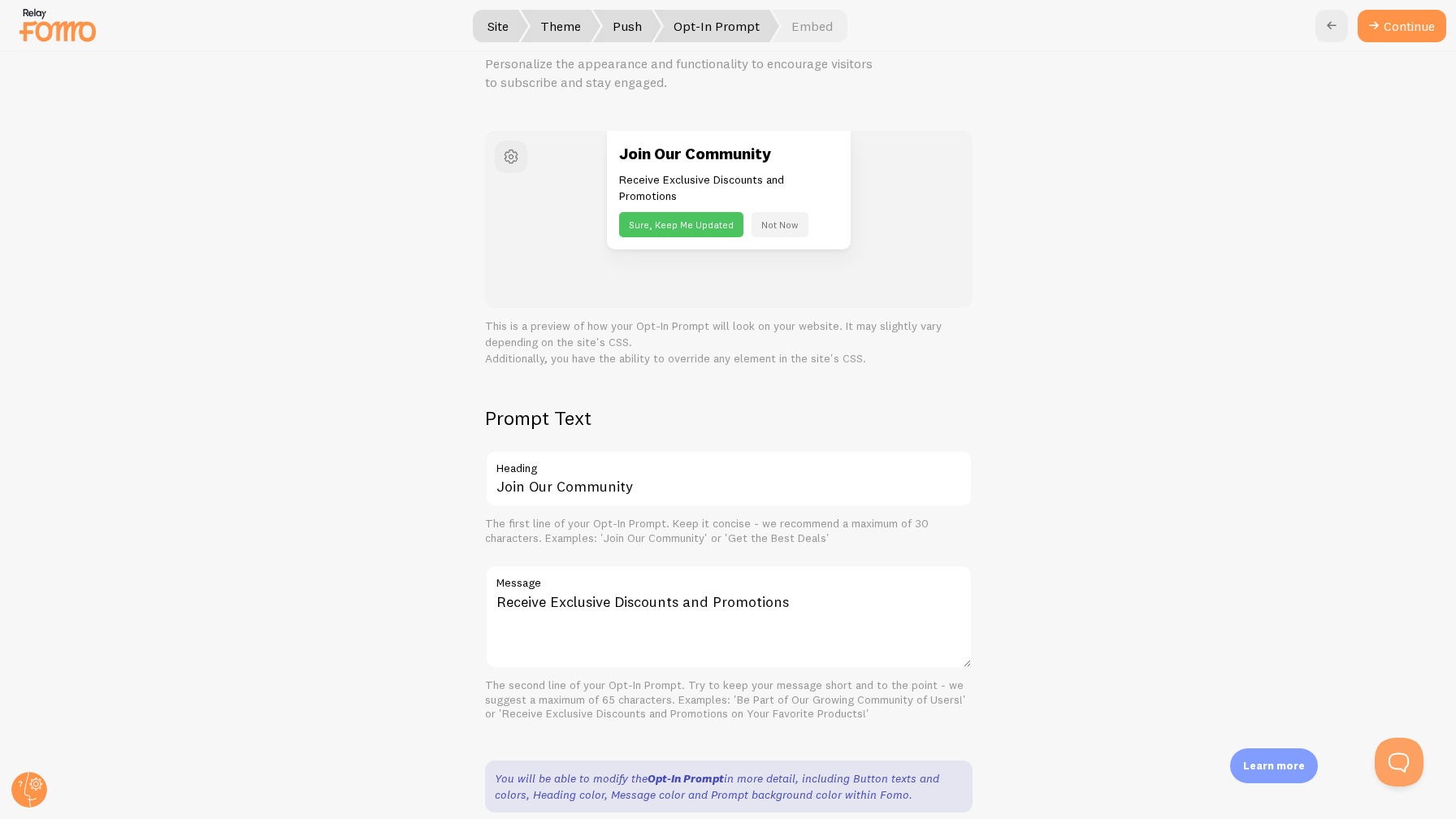
scroll to position [165, 0]
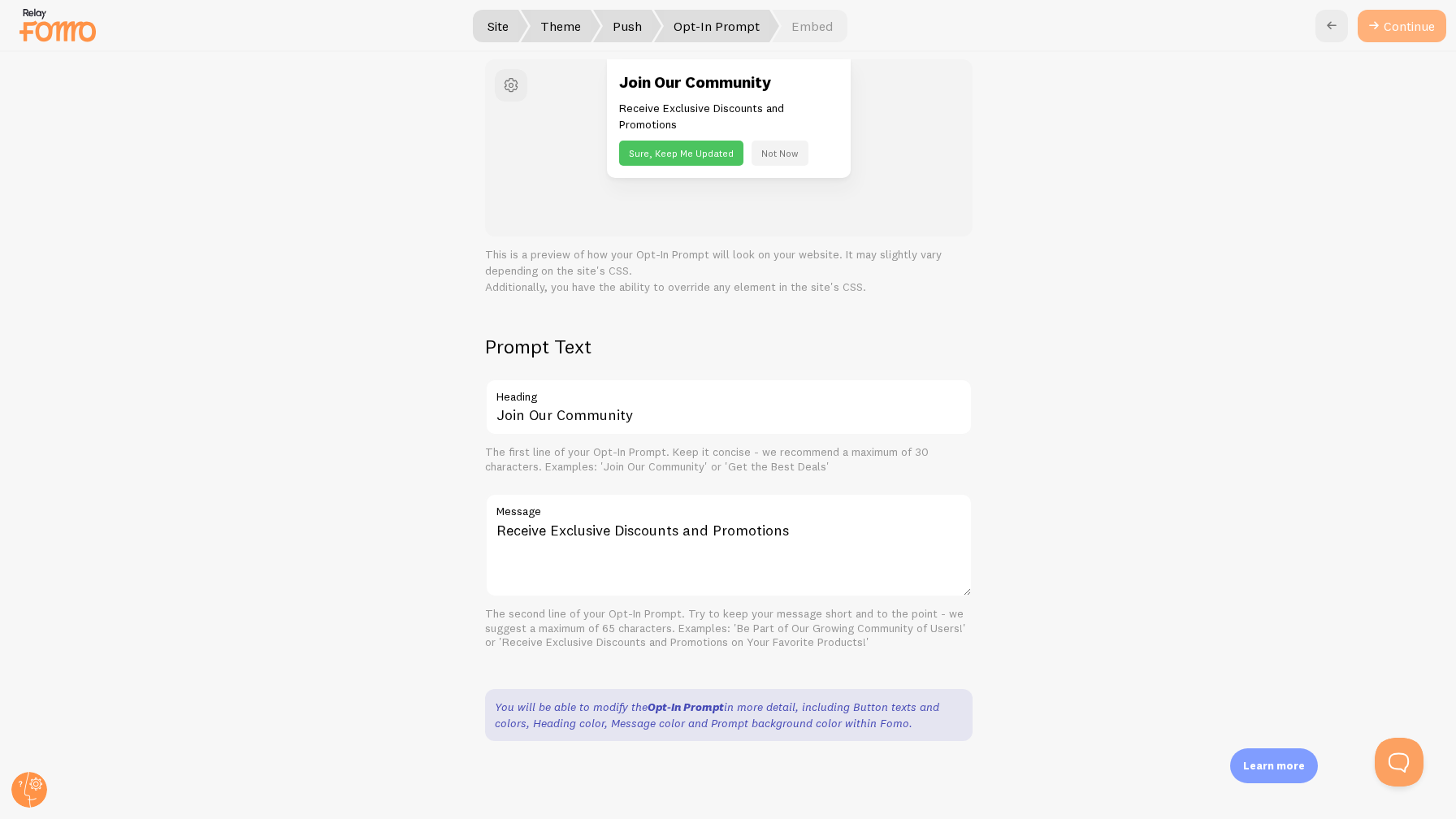
click at [1394, 24] on button "Continue" at bounding box center [1402, 25] width 89 height 33
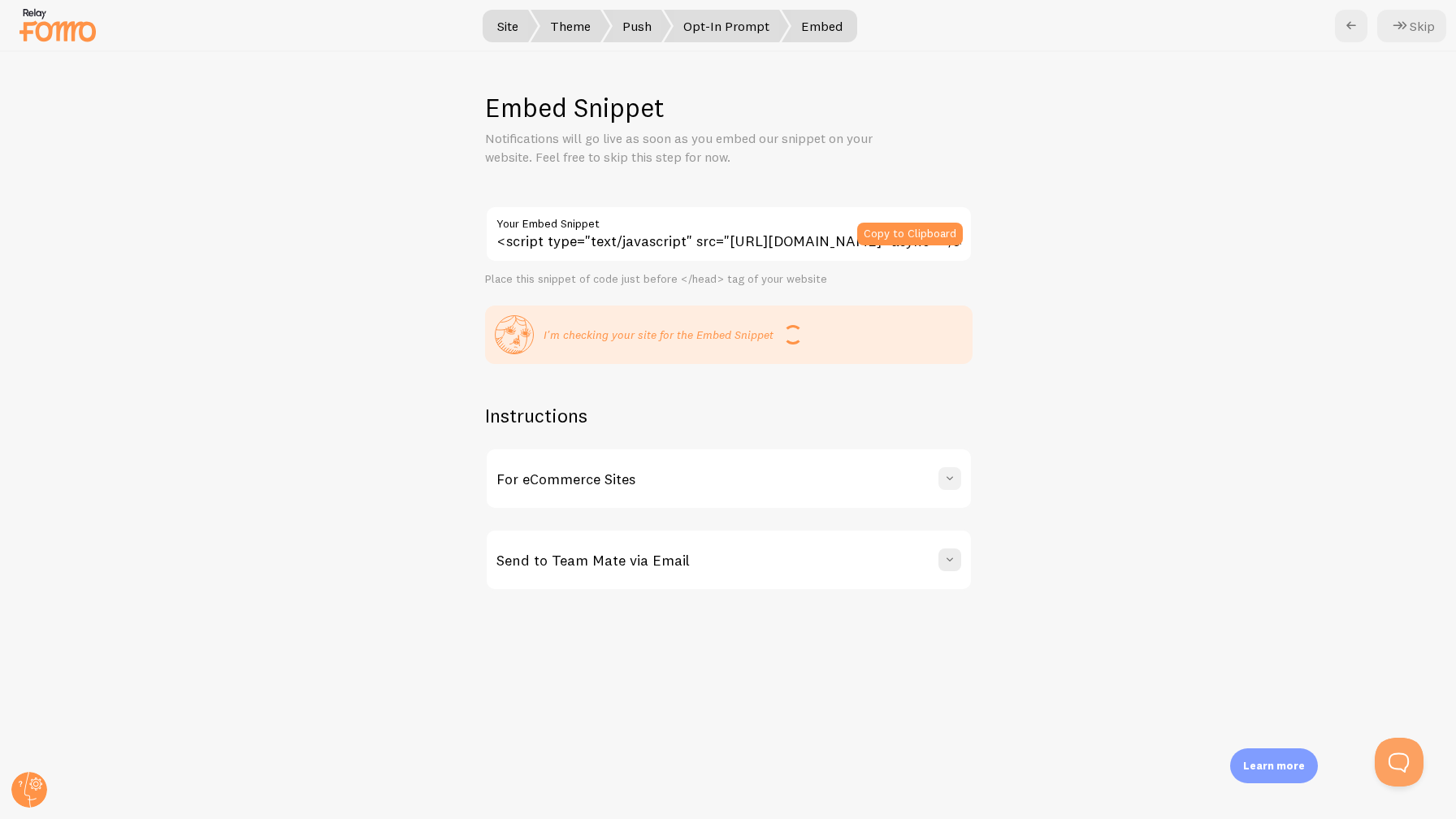
click at [950, 480] on span at bounding box center [949, 478] width 16 height 16
click at [1400, 21] on icon at bounding box center [1399, 25] width 20 height 20
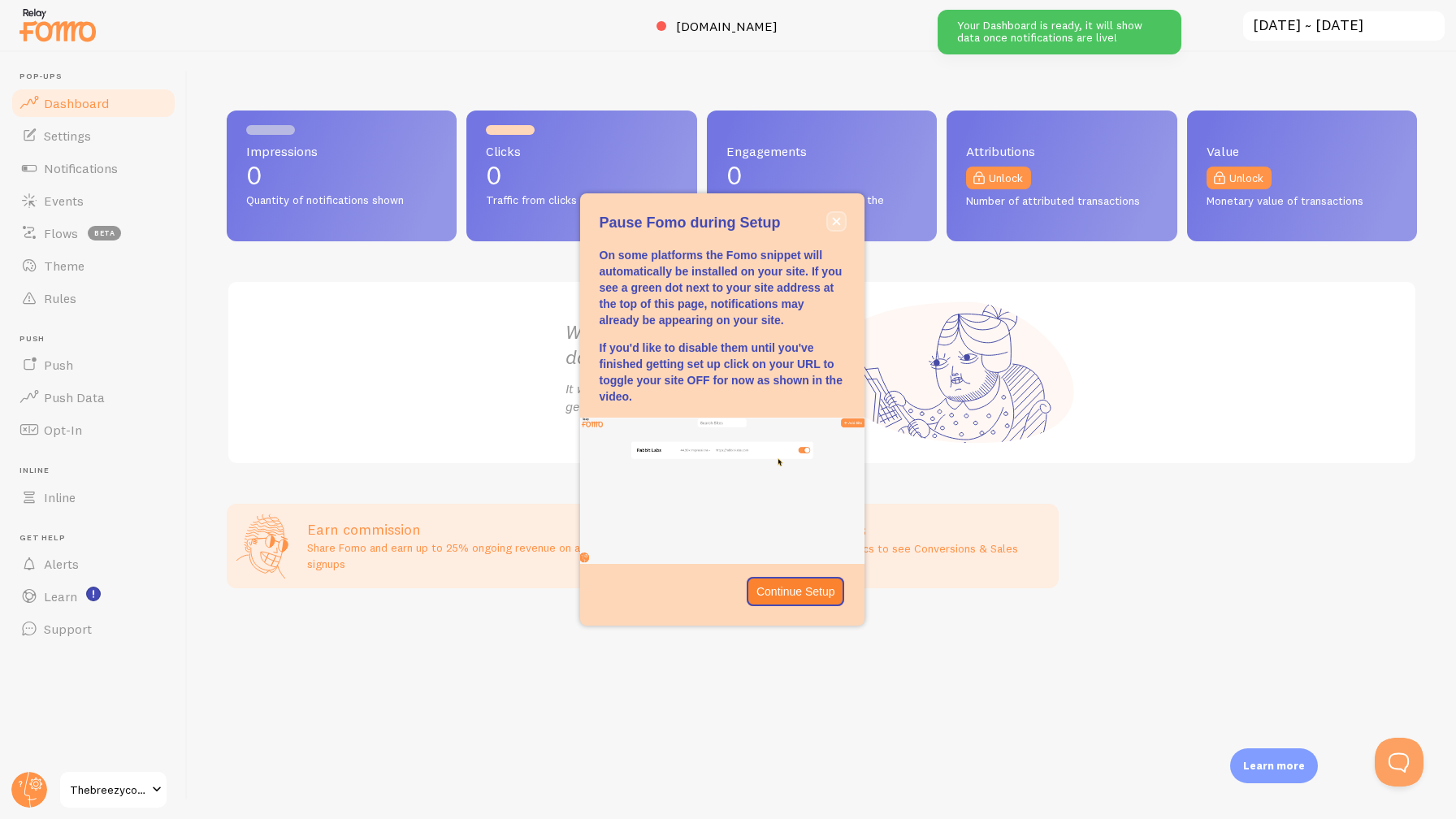
click at [837, 217] on icon "close," at bounding box center [835, 220] width 8 height 8
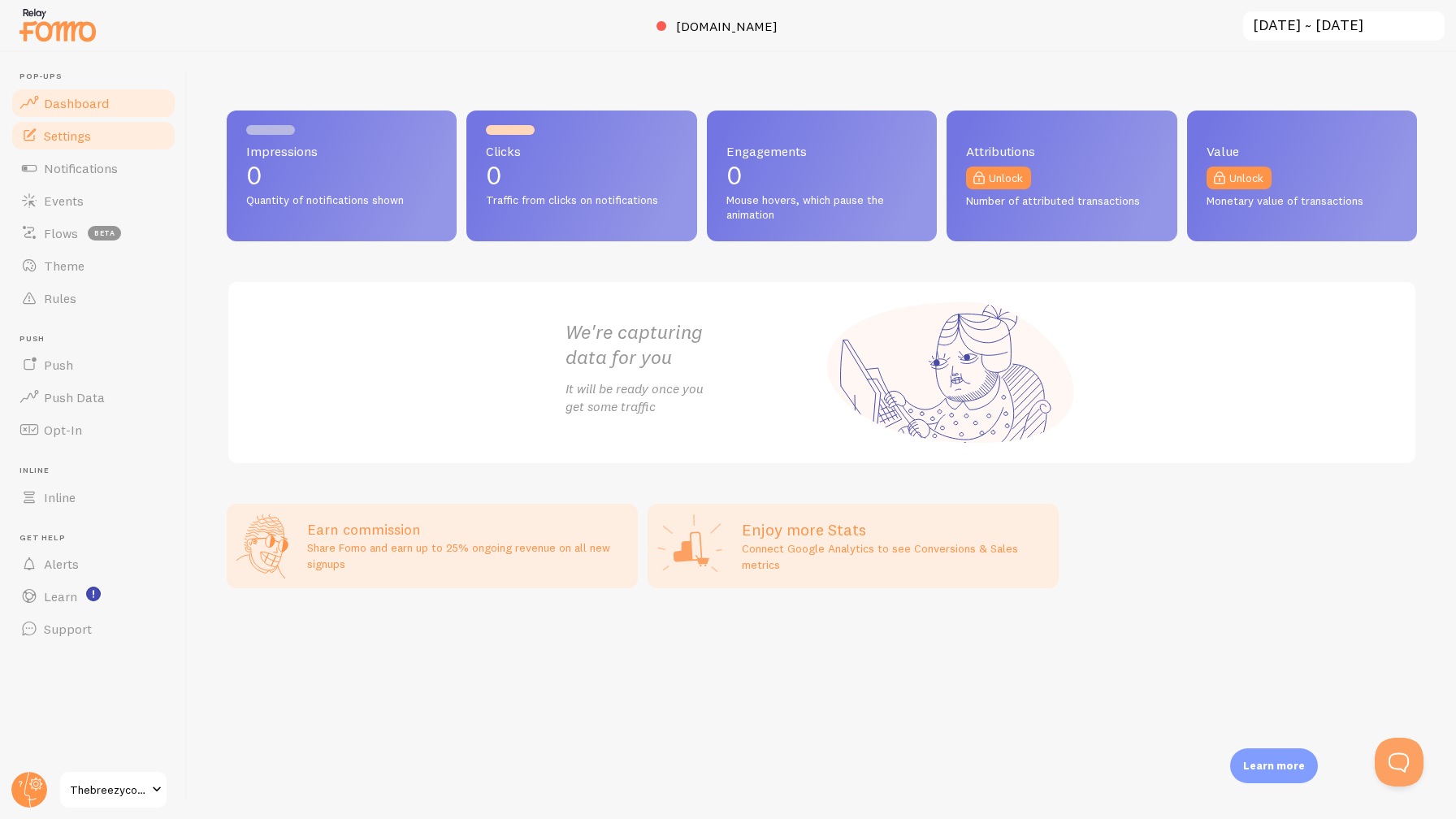
click at [76, 143] on link "Settings" at bounding box center [93, 136] width 168 height 33
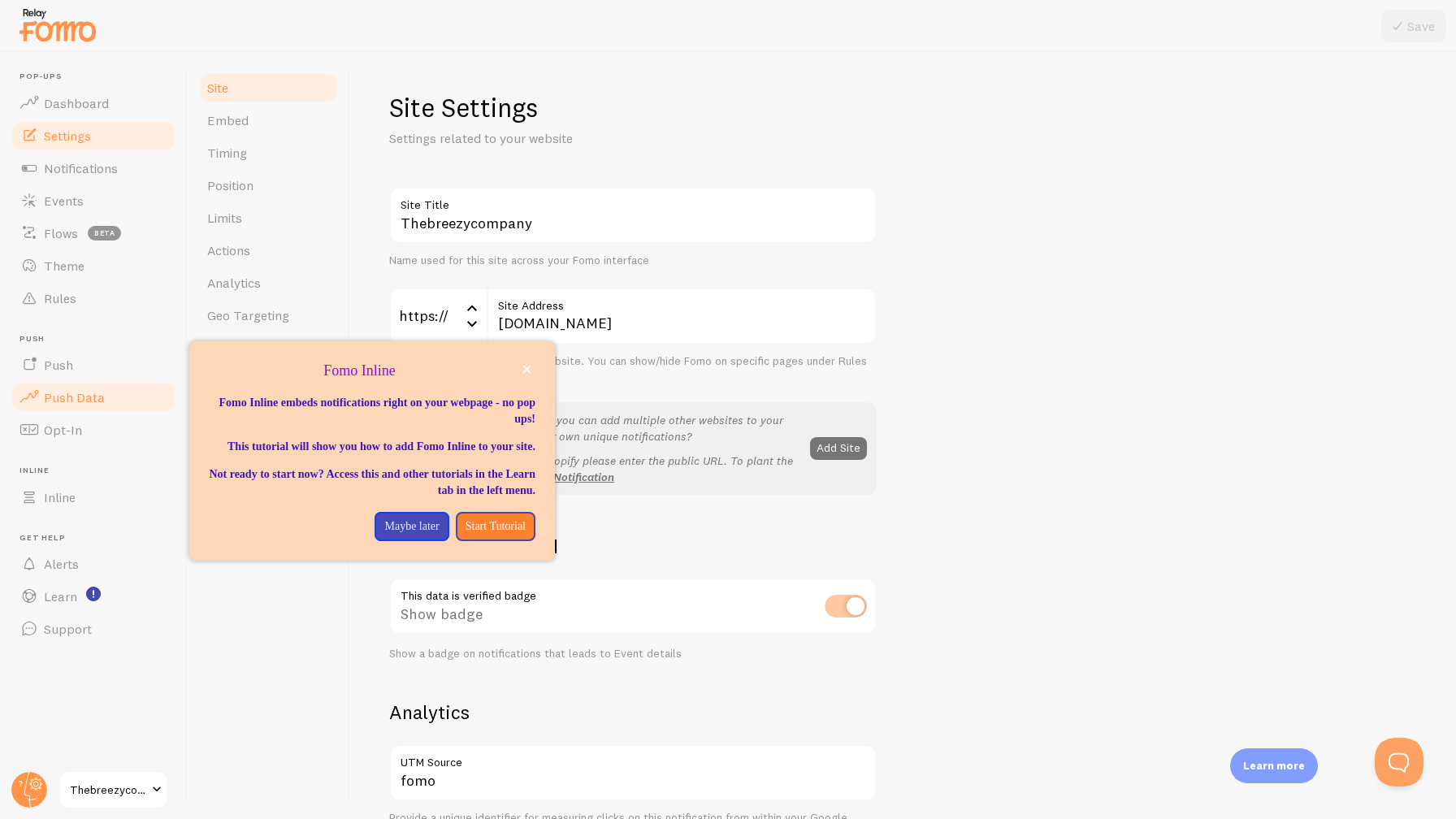
click at [64, 401] on span "Push Data" at bounding box center [74, 396] width 61 height 16
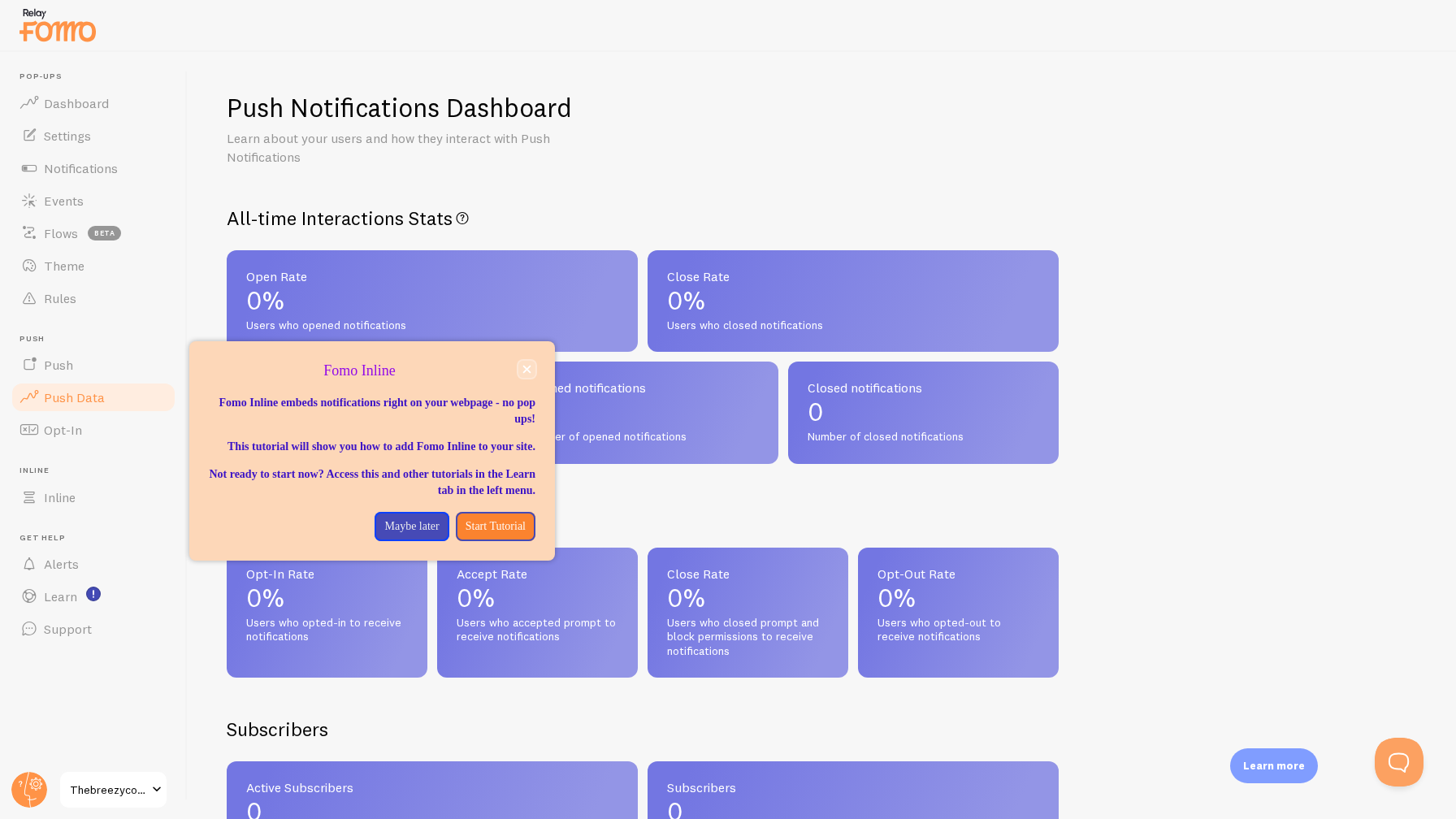
click at [529, 369] on icon "close," at bounding box center [526, 368] width 8 height 8
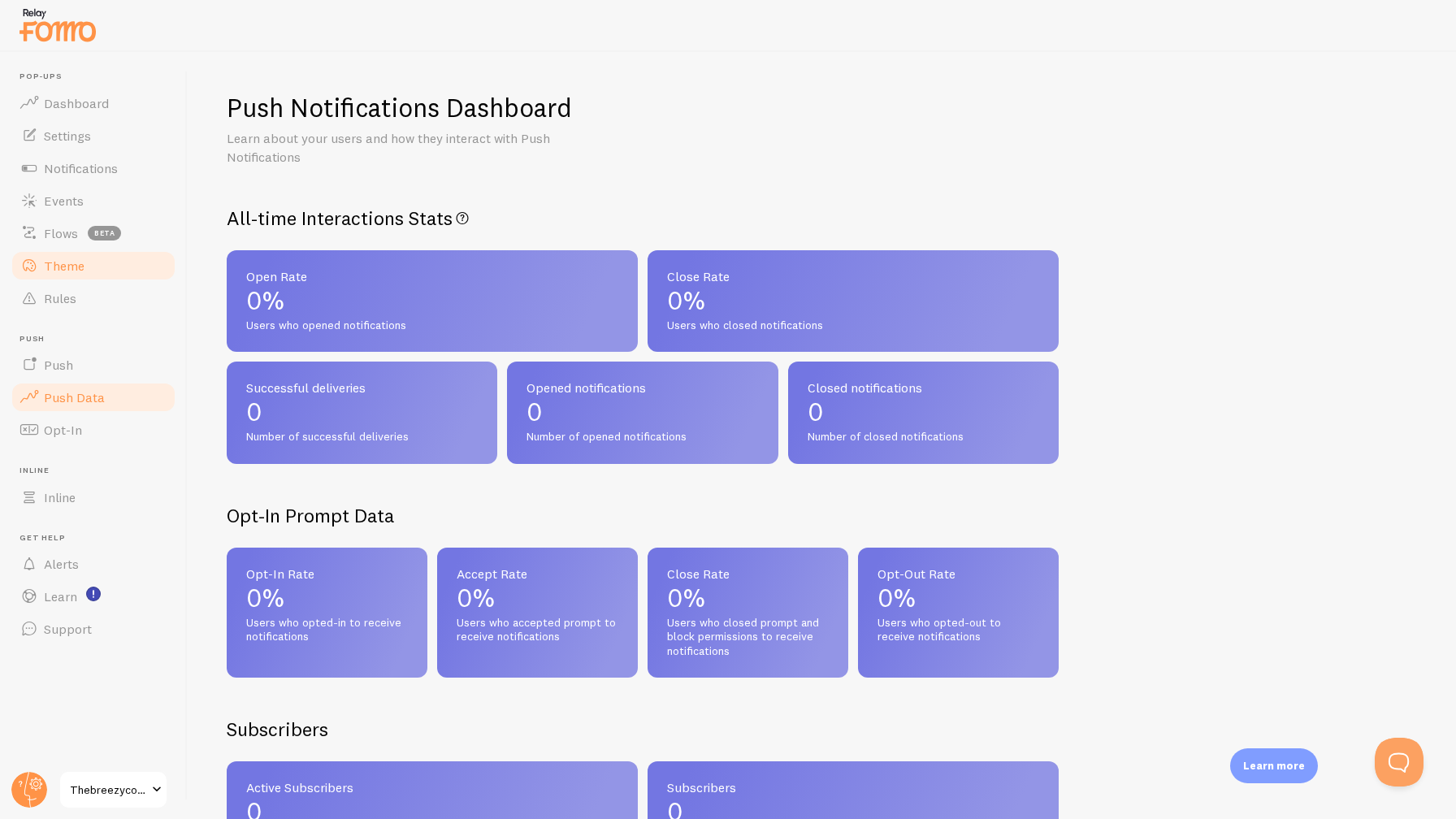
click at [75, 276] on link "Theme" at bounding box center [93, 265] width 168 height 33
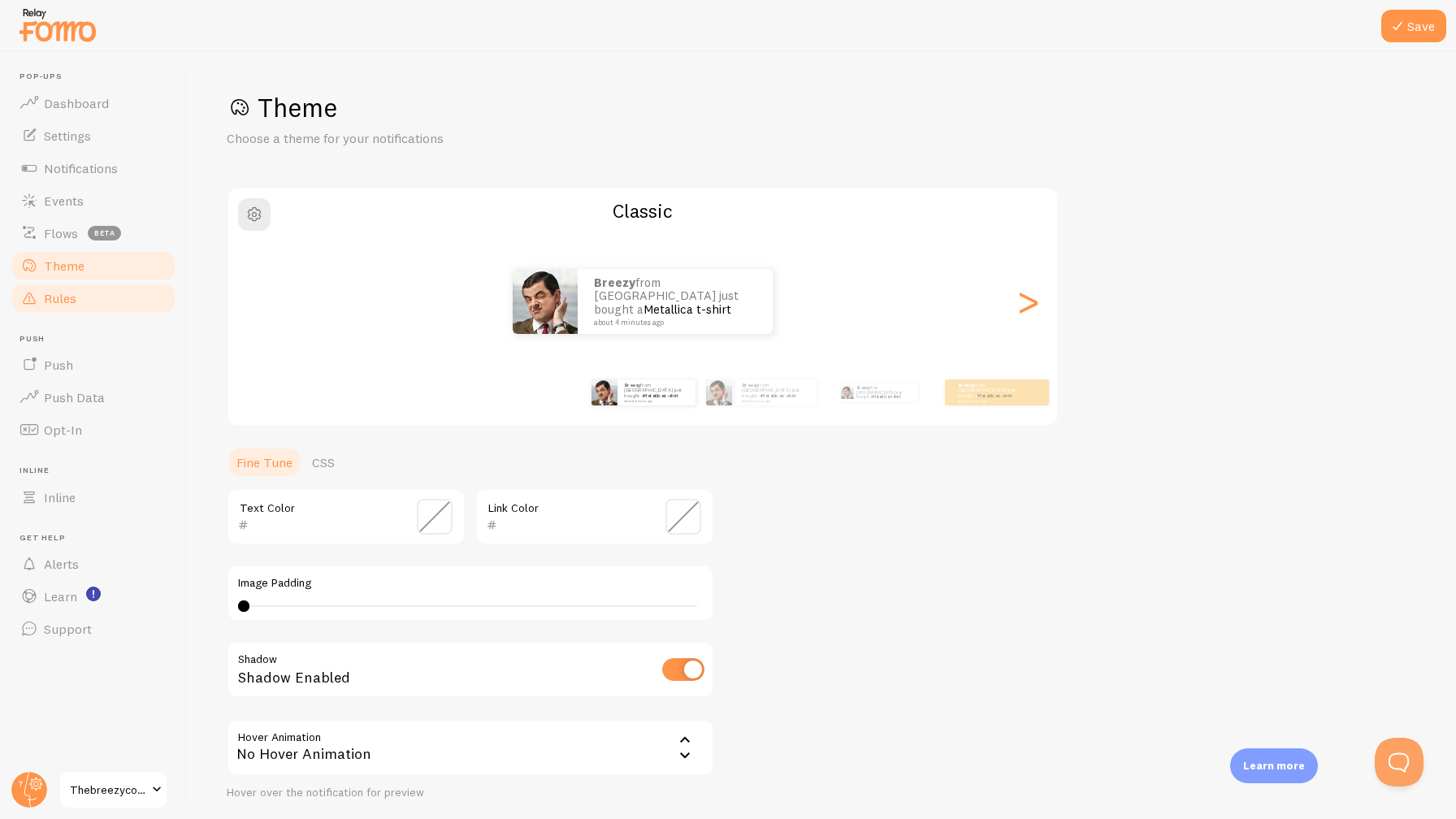
click at [73, 297] on span "Rules" at bounding box center [60, 297] width 33 height 16
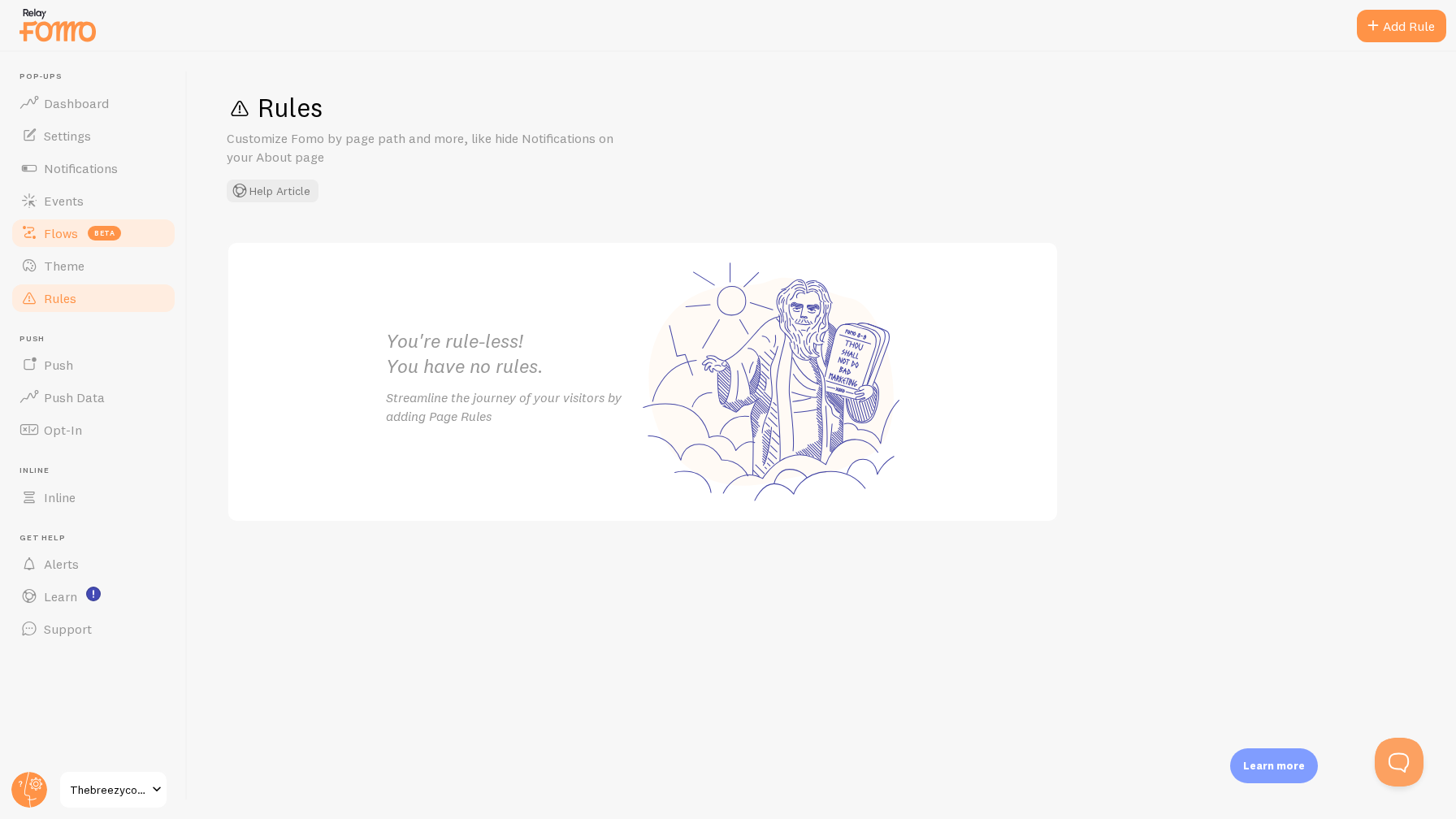
click at [62, 240] on span "Flows" at bounding box center [61, 233] width 34 height 16
